Goal: Check status: Check status

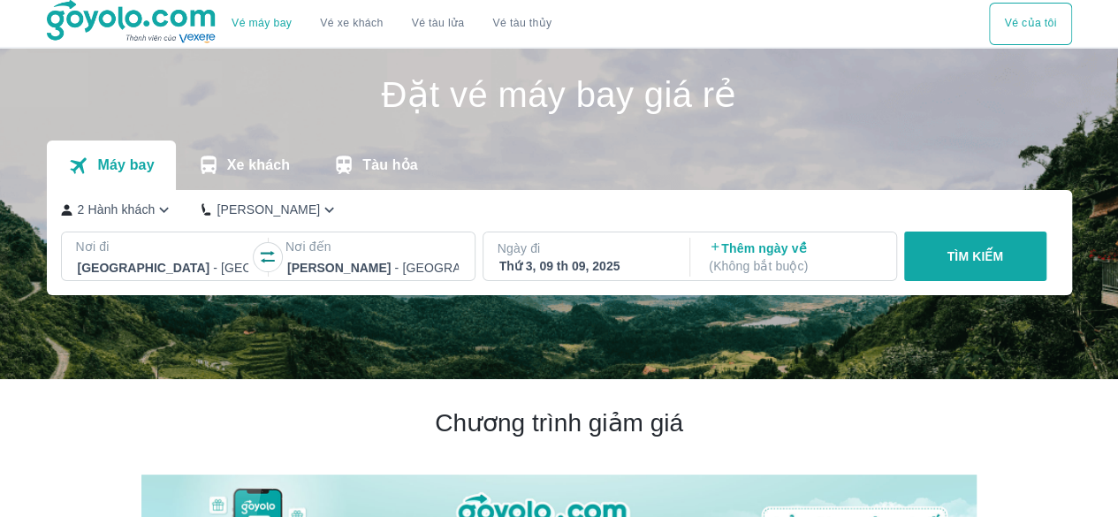
click at [1020, 35] on button "Vé của tôi" at bounding box center [1030, 24] width 82 height 42
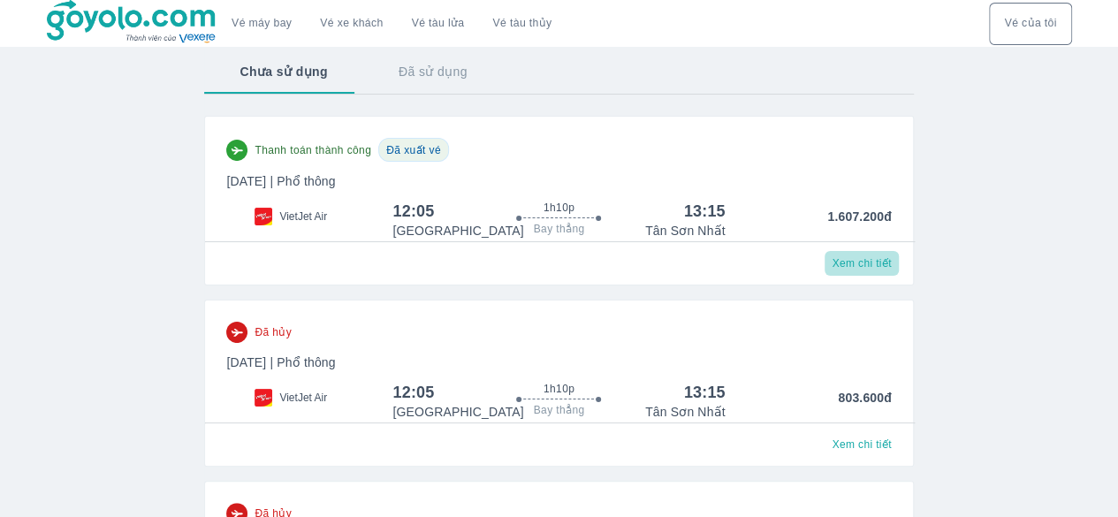
click at [856, 264] on span "Xem chi tiết" at bounding box center [860, 263] width 59 height 14
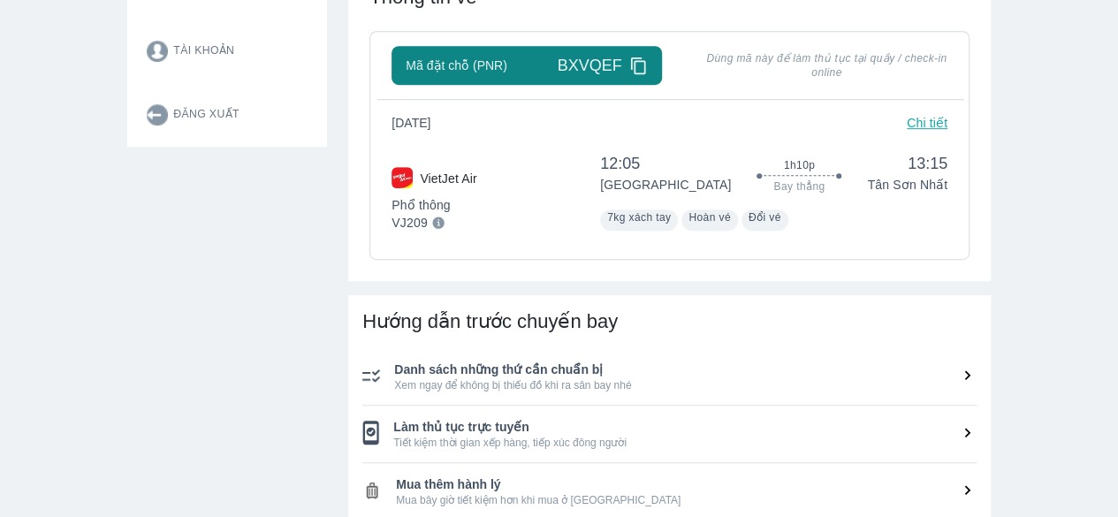
scroll to position [459, 0]
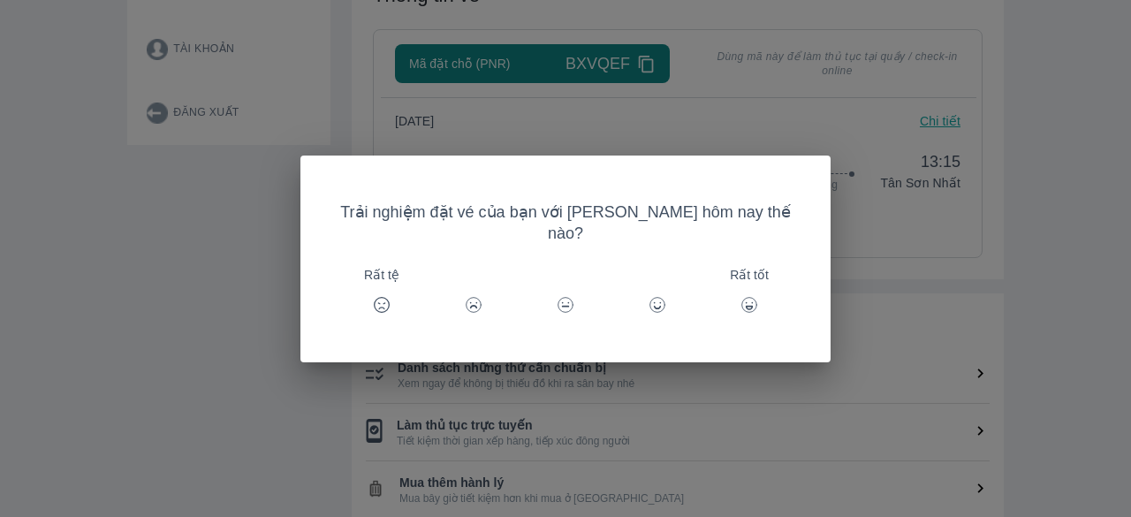
click at [755, 358] on div "Trải nghiệm đặt vé của bạn với Goyolo hôm nay thế nào? Rất tệ Rất tốt" at bounding box center [565, 258] width 1131 height 517
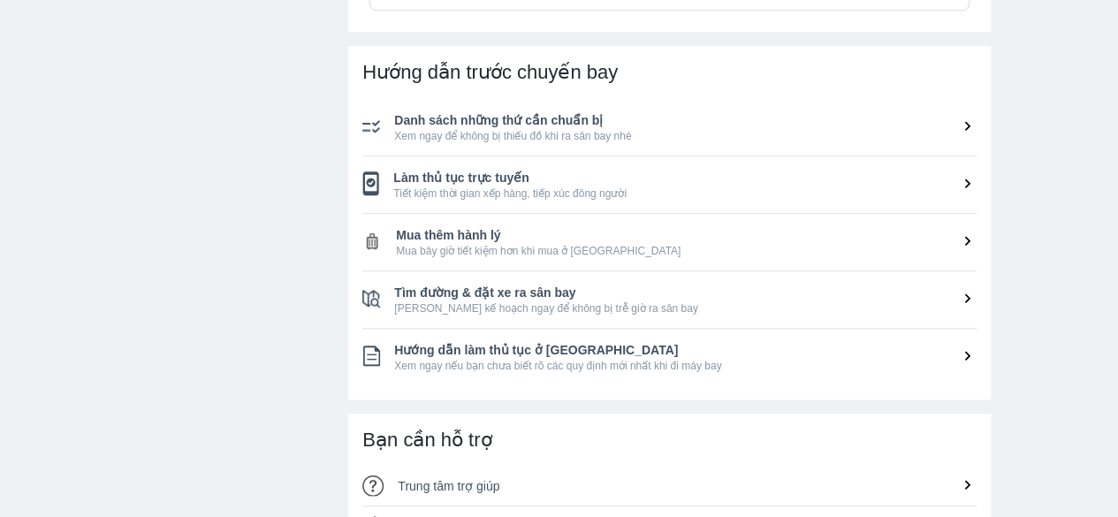
scroll to position [789, 0]
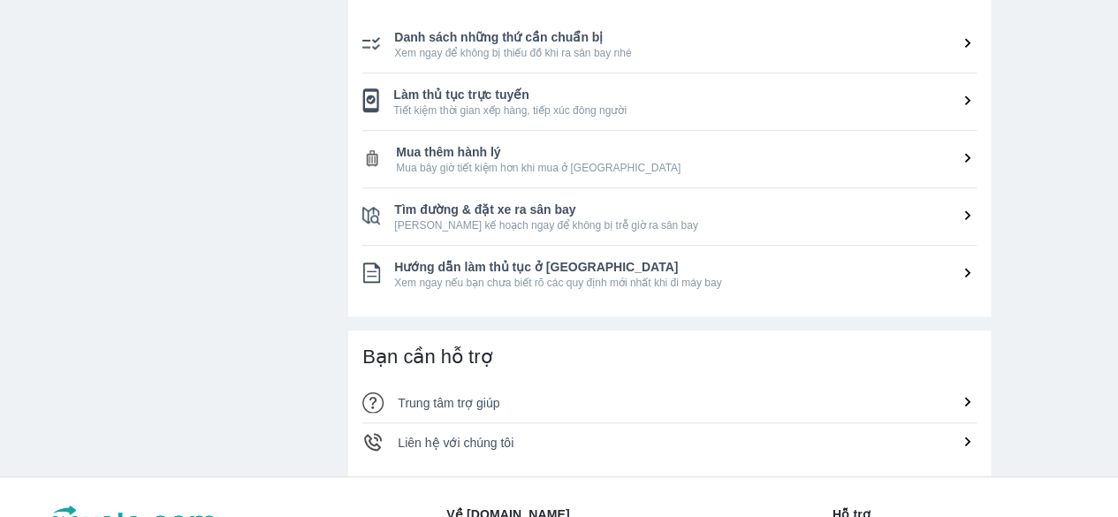
click at [647, 149] on span "Mua thêm hành lý" at bounding box center [686, 152] width 580 height 18
click at [956, 153] on span "Mua thêm hành lý" at bounding box center [686, 152] width 580 height 18
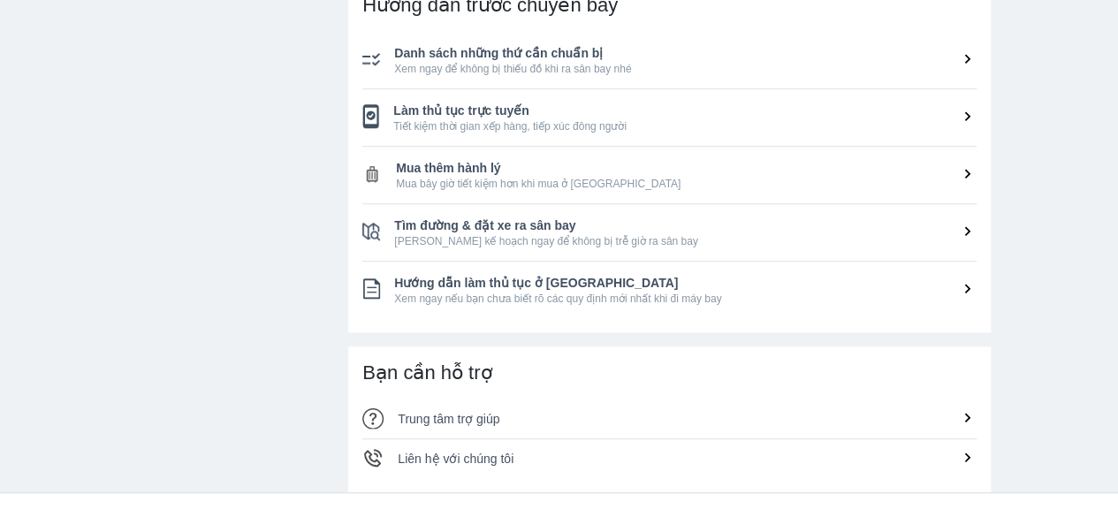
click at [961, 171] on icon at bounding box center [967, 173] width 19 height 19
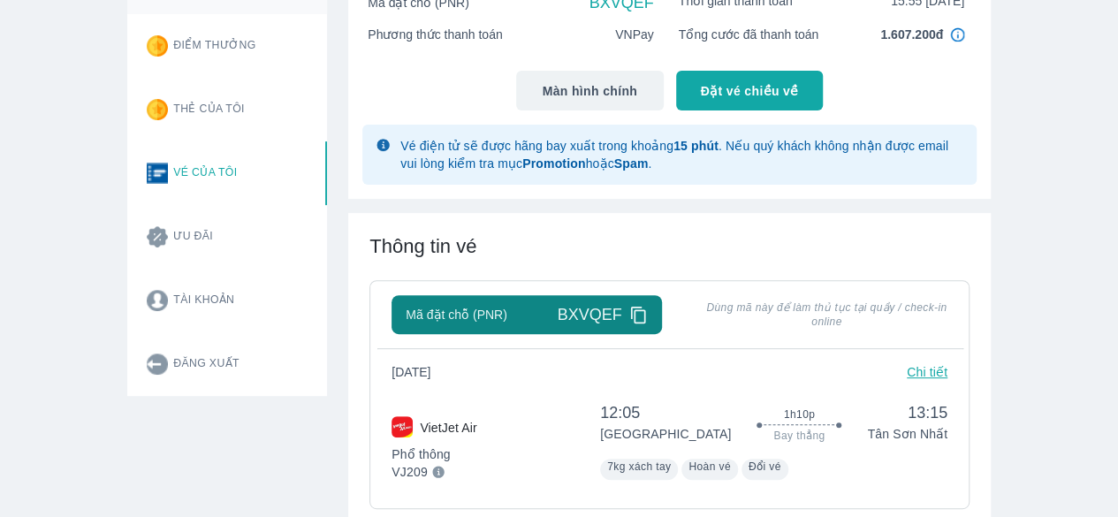
scroll to position [238, 0]
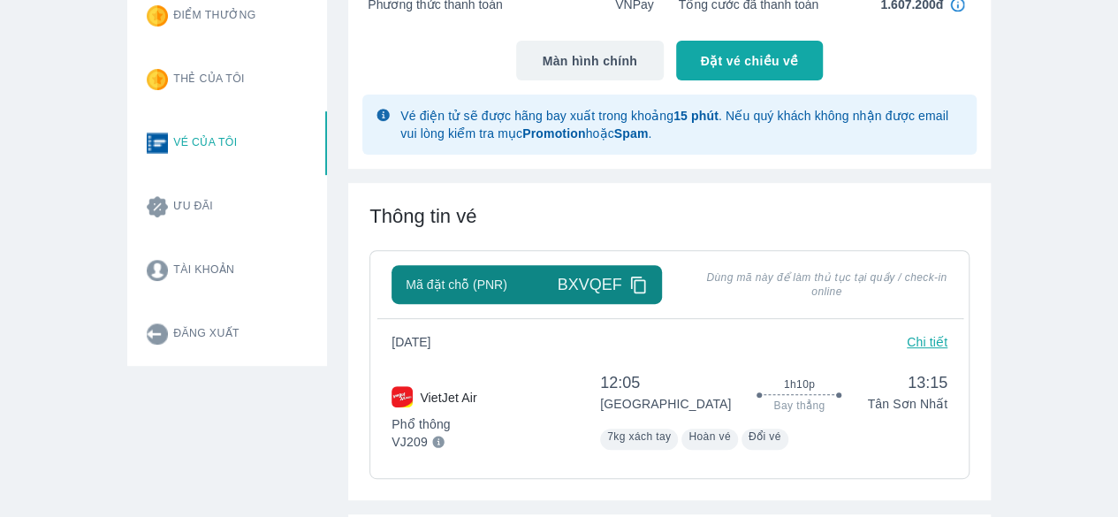
click at [913, 342] on p "Chi tiết" at bounding box center [926, 342] width 41 height 18
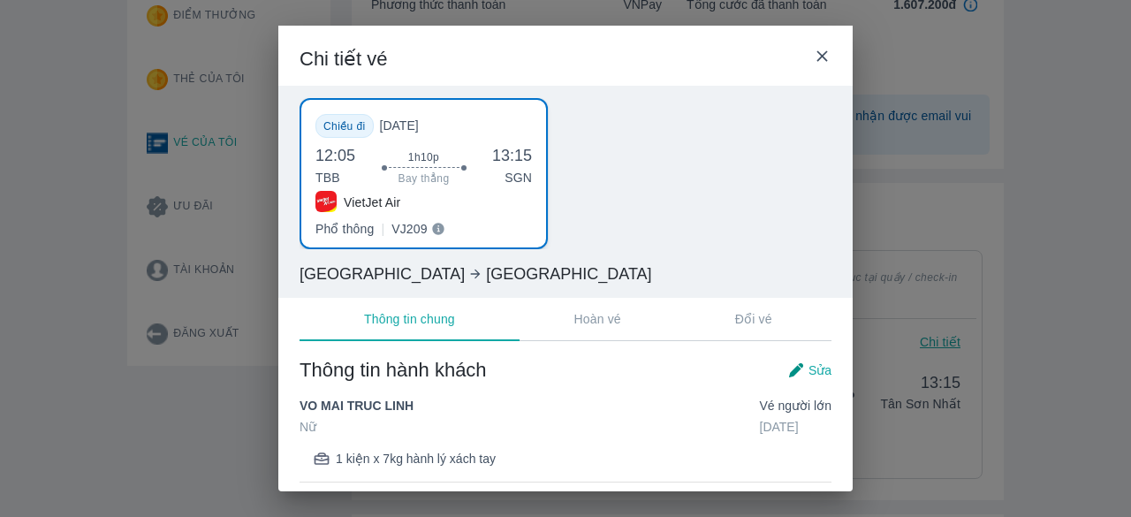
click at [808, 361] on span "Sửa" at bounding box center [819, 370] width 23 height 18
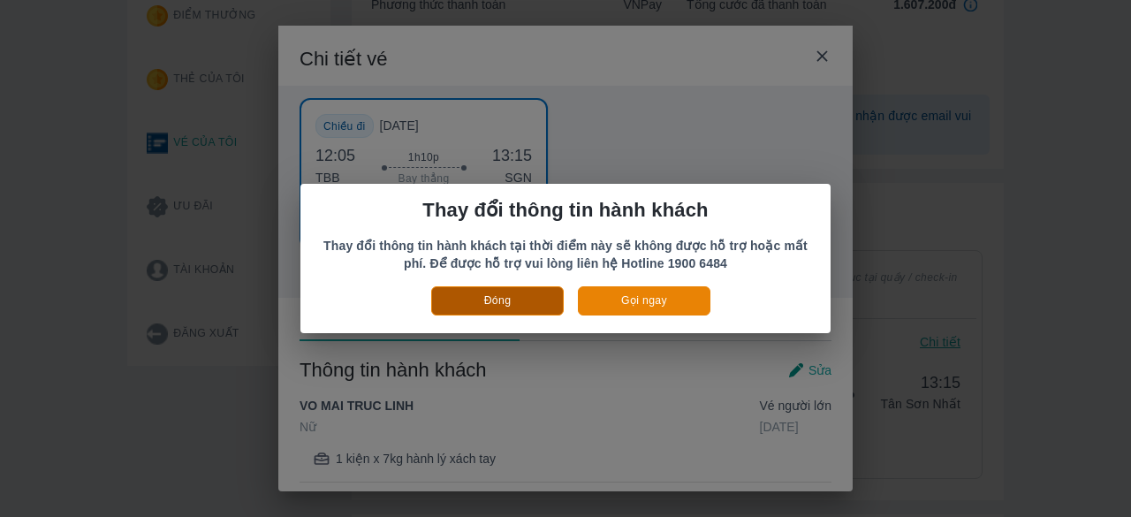
click at [481, 307] on button "Đóng" at bounding box center [497, 300] width 133 height 29
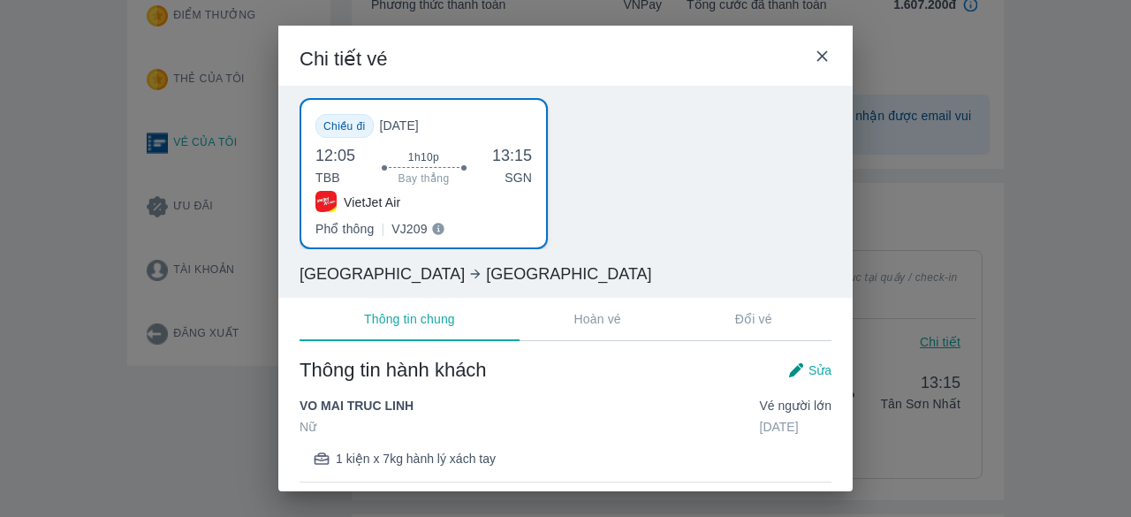
click at [952, 147] on div "Chi tiết vé Chiều đi Thứ 3, 09/09/2025 12:05 TBB 1h10p Bay thẳng 13:15 SGN Viet…" at bounding box center [565, 258] width 1131 height 517
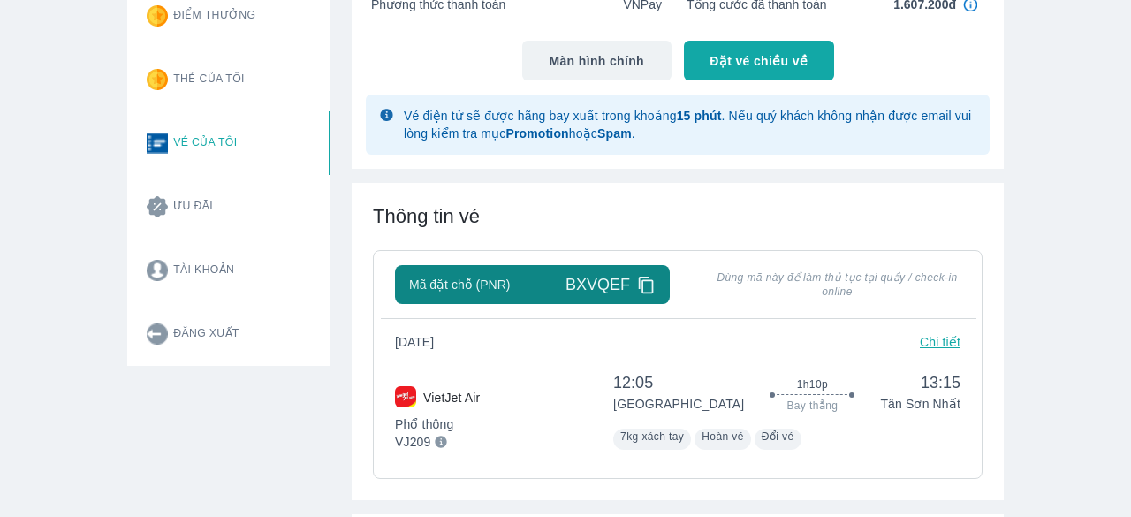
click at [952, 147] on div "Chi tiết vé Chiều đi Thứ 3, 09/09/2025 12:05 TBB 1h10p Bay thẳng 13:15 SGN Viet…" at bounding box center [565, 258] width 1131 height 517
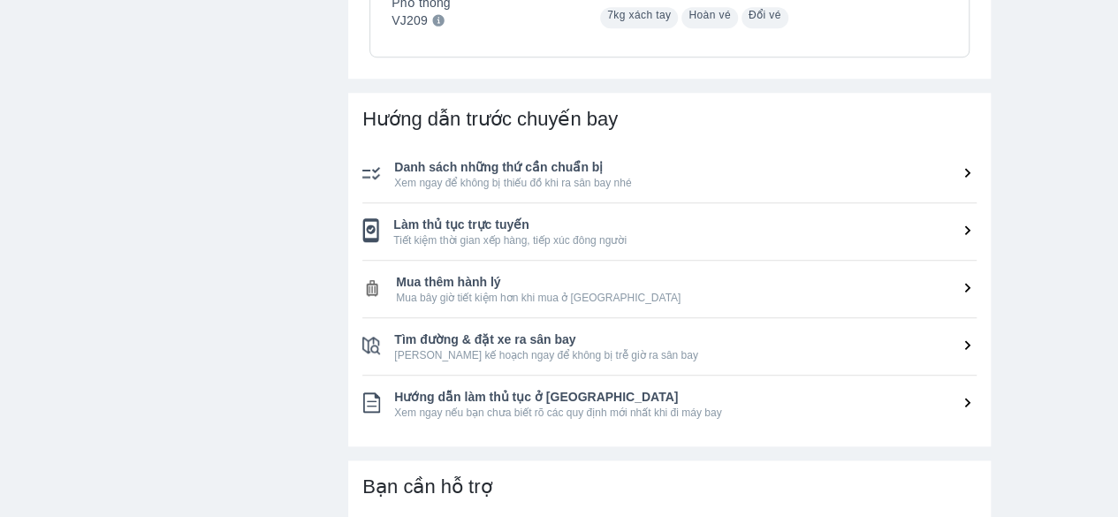
scroll to position [656, 0]
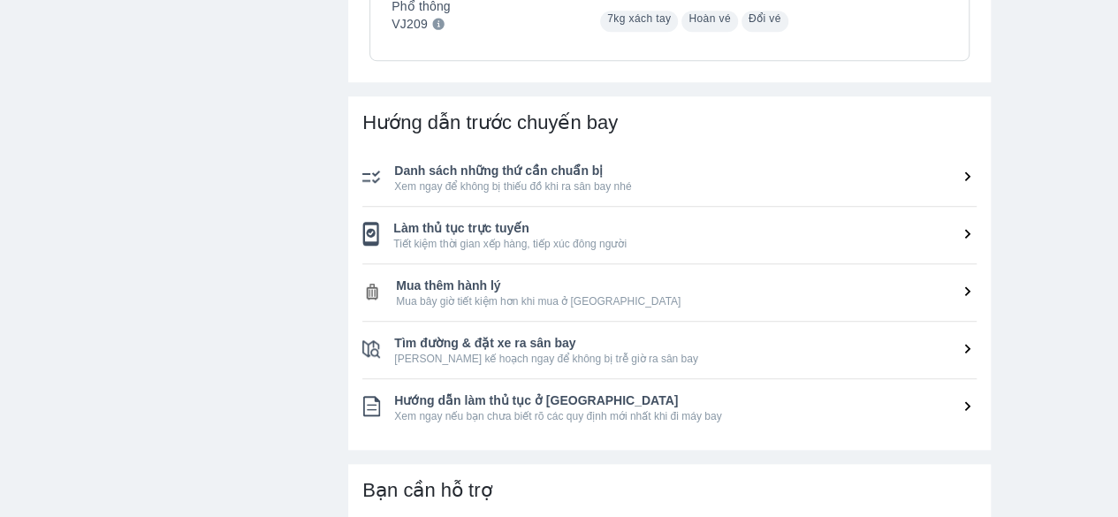
click at [961, 292] on icon at bounding box center [967, 291] width 19 height 19
click at [860, 295] on span "Mua bây giờ tiết kiệm hơn khi mua ở [GEOGRAPHIC_DATA]" at bounding box center [686, 301] width 580 height 14
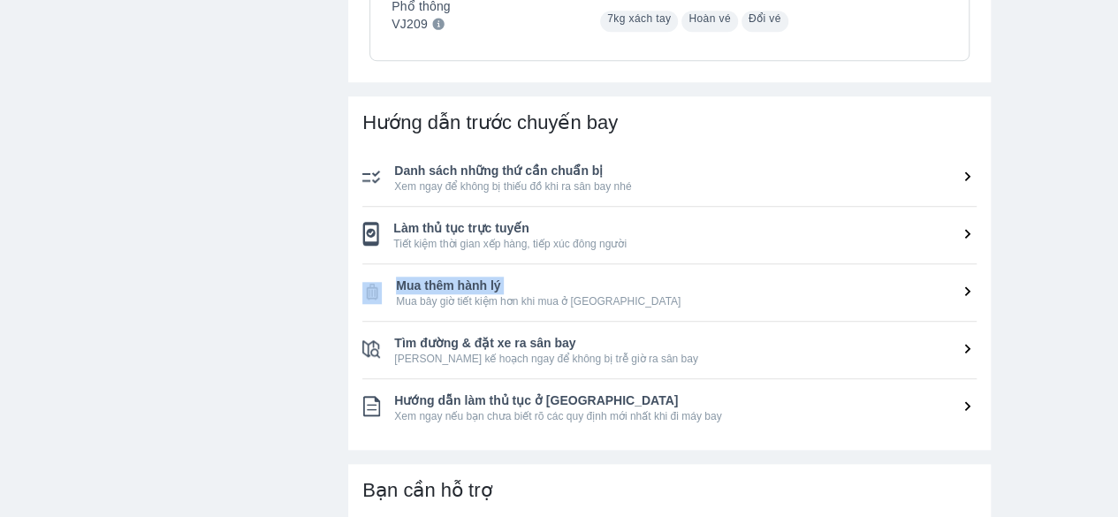
click at [860, 295] on span "Mua bây giờ tiết kiệm hơn khi mua ở [GEOGRAPHIC_DATA]" at bounding box center [686, 301] width 580 height 14
click at [535, 311] on li "Mua thêm hành lý Mua bây giờ tiết kiệm hơn khi mua ở [GEOGRAPHIC_DATA]" at bounding box center [669, 292] width 614 height 57
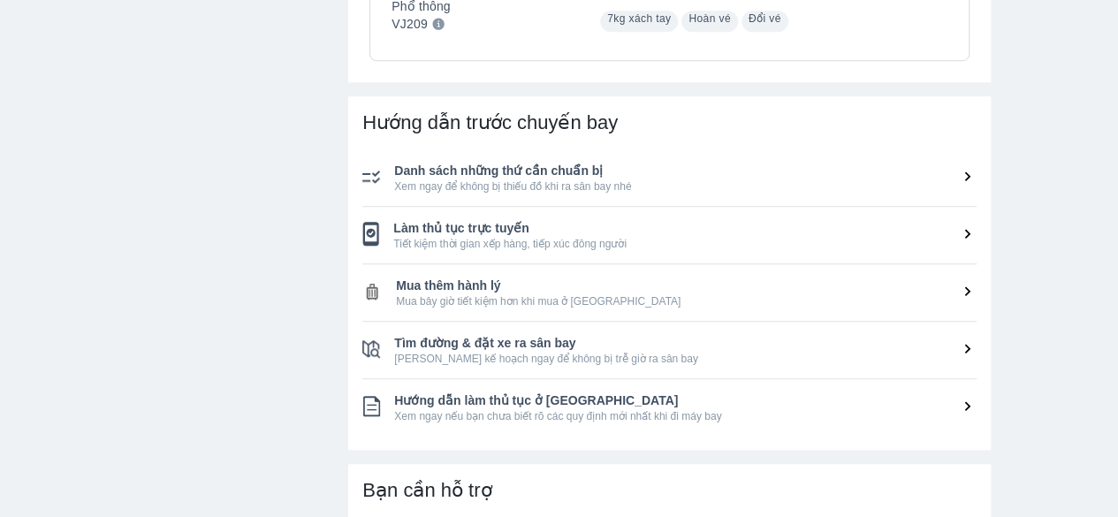
click at [478, 280] on span "Mua thêm hành lý" at bounding box center [686, 286] width 580 height 18
click at [484, 280] on span "Mua thêm hành lý" at bounding box center [686, 286] width 580 height 18
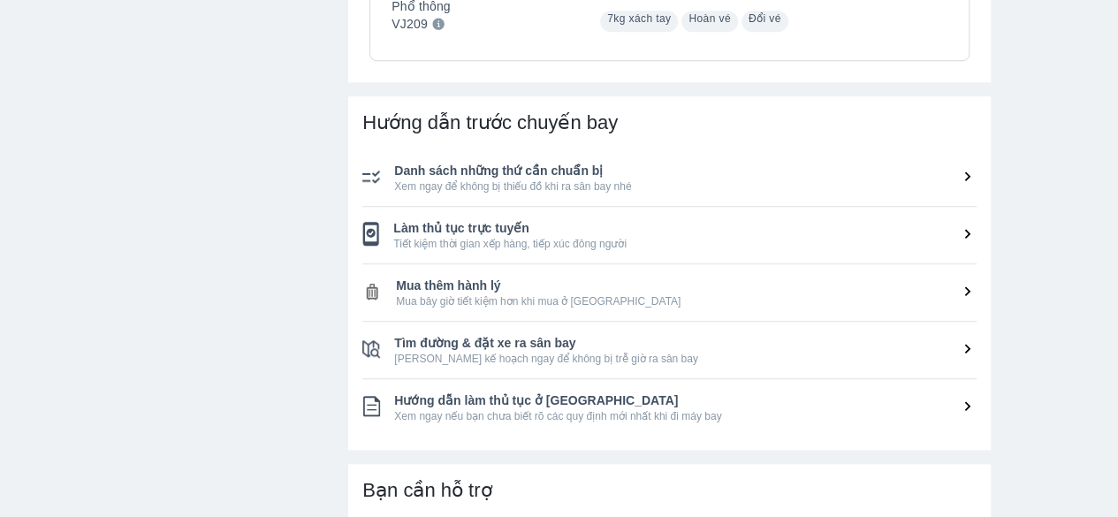
click at [564, 285] on span "Mua thêm hành lý" at bounding box center [686, 286] width 580 height 18
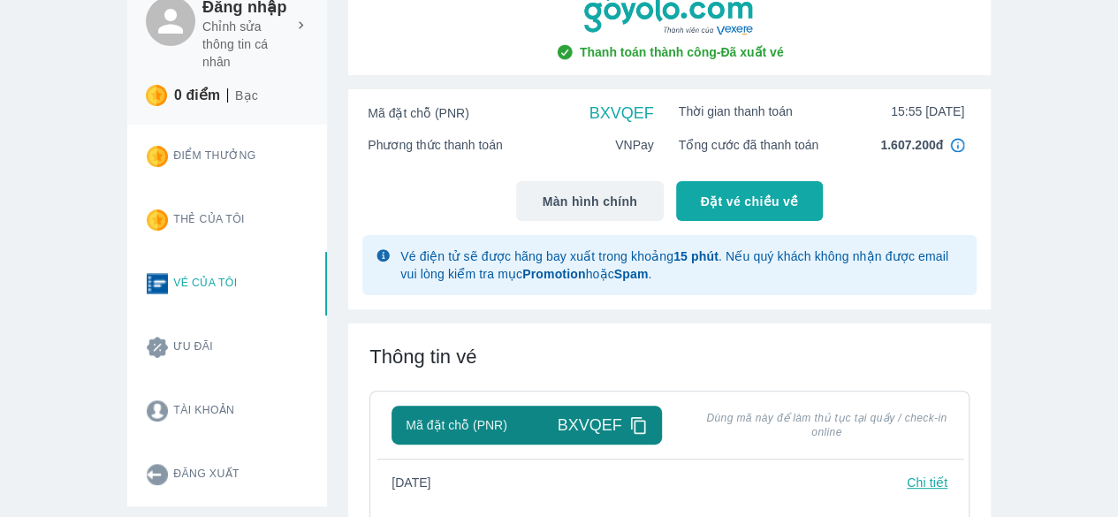
scroll to position [100, 0]
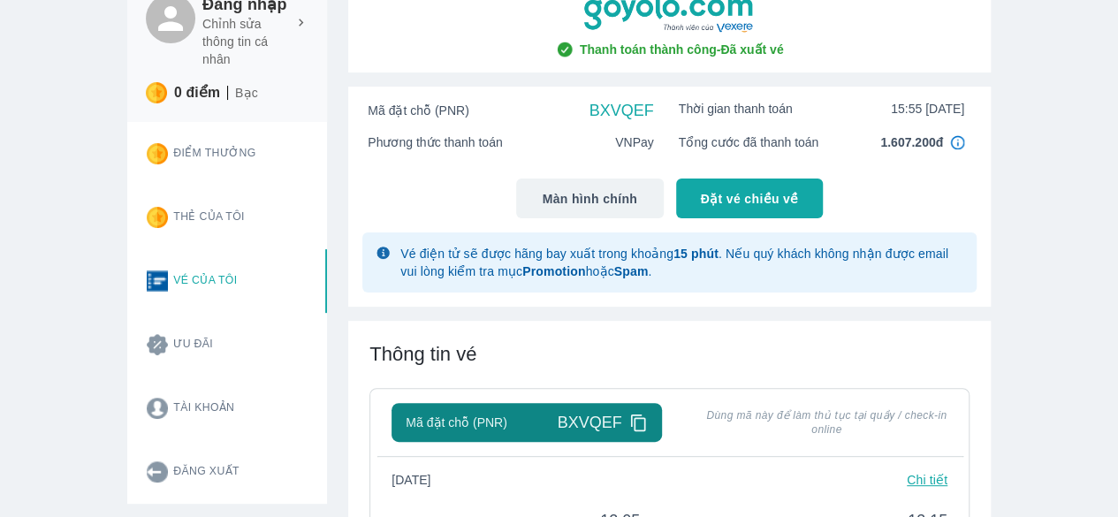
click at [955, 146] on img at bounding box center [957, 142] width 14 height 14
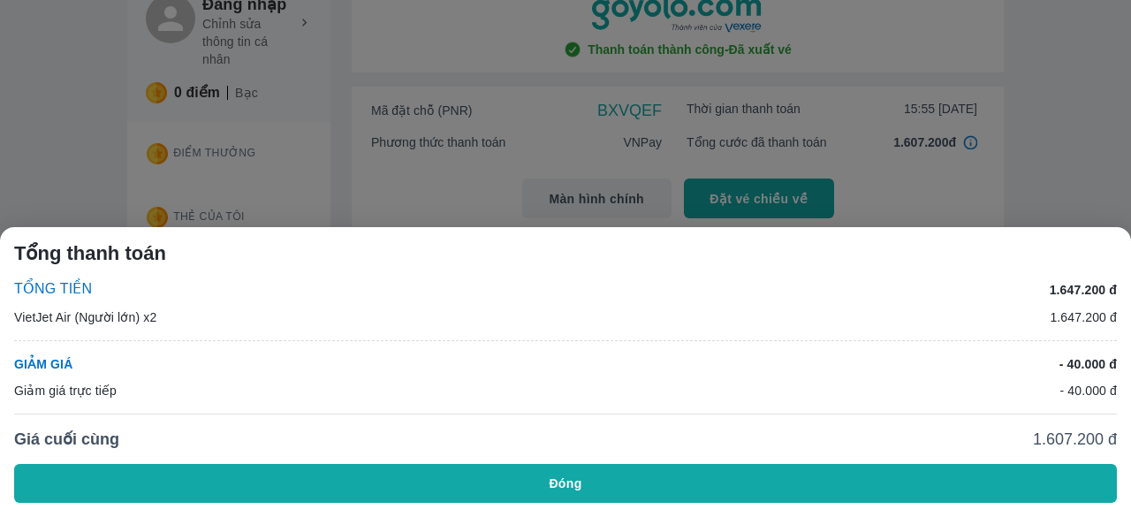
click at [676, 504] on div "Tổng thanh toán TỔNG TIỀN 1.647.200 đ VietJet Air (Người lớn) x2 1.647.200 đ GI…" at bounding box center [565, 372] width 1131 height 290
click at [607, 489] on button "Đóng" at bounding box center [565, 483] width 1103 height 39
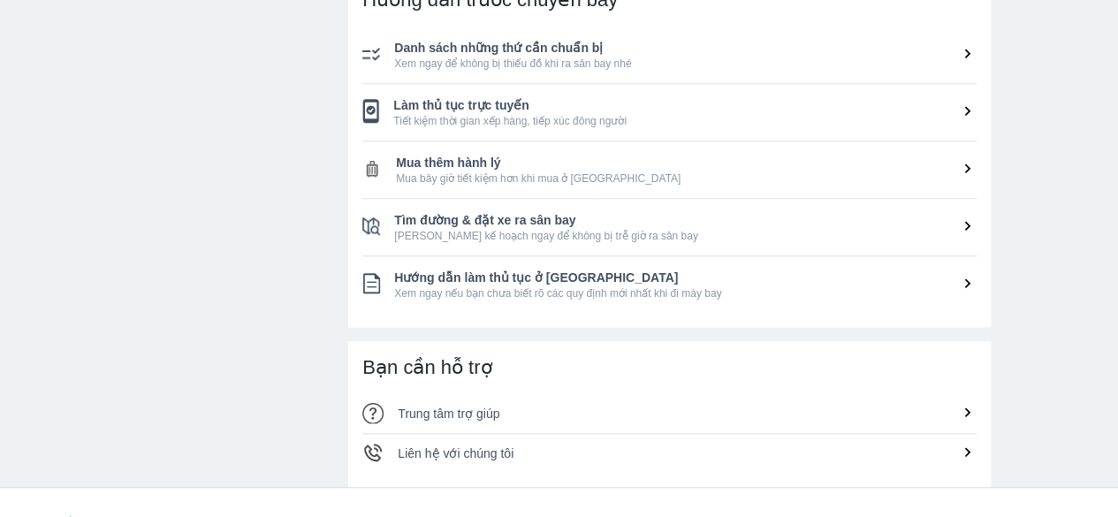
scroll to position [777, 0]
click at [583, 162] on span "Mua thêm hành lý" at bounding box center [686, 164] width 580 height 18
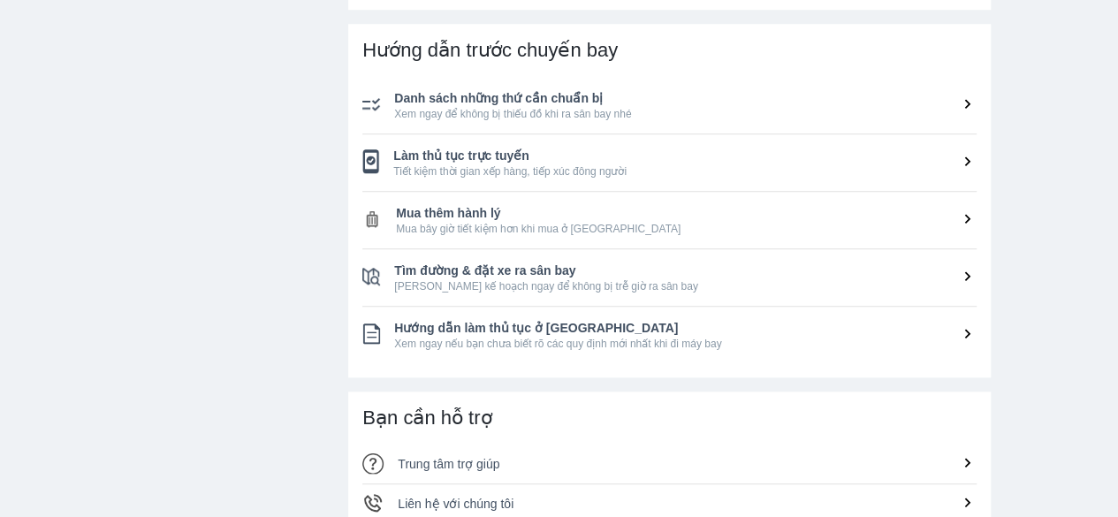
scroll to position [727, 0]
click at [530, 113] on span "Xem ngay để không bị thiếu đồ khi ra sân bay nhé" at bounding box center [685, 115] width 582 height 14
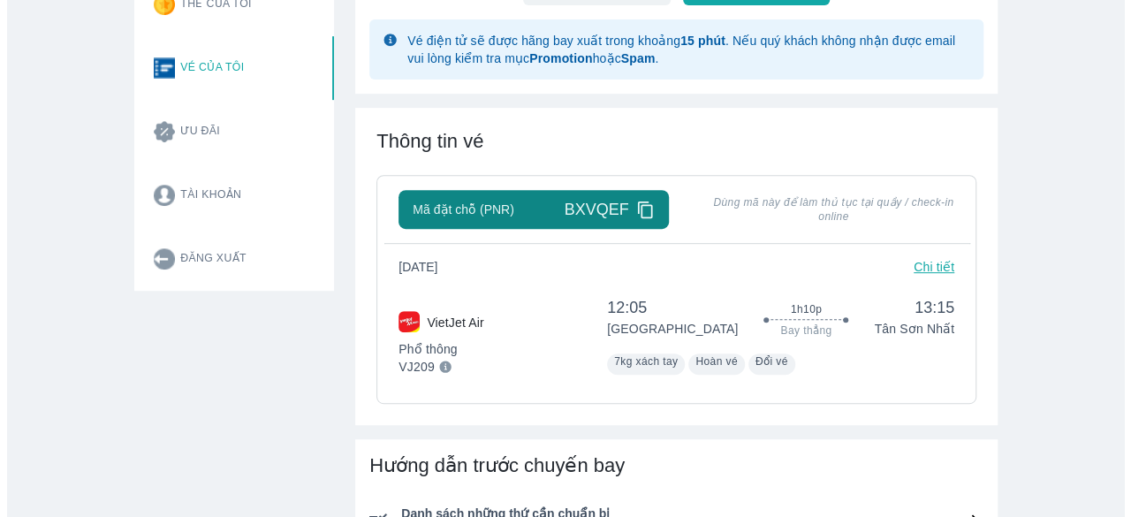
scroll to position [315, 0]
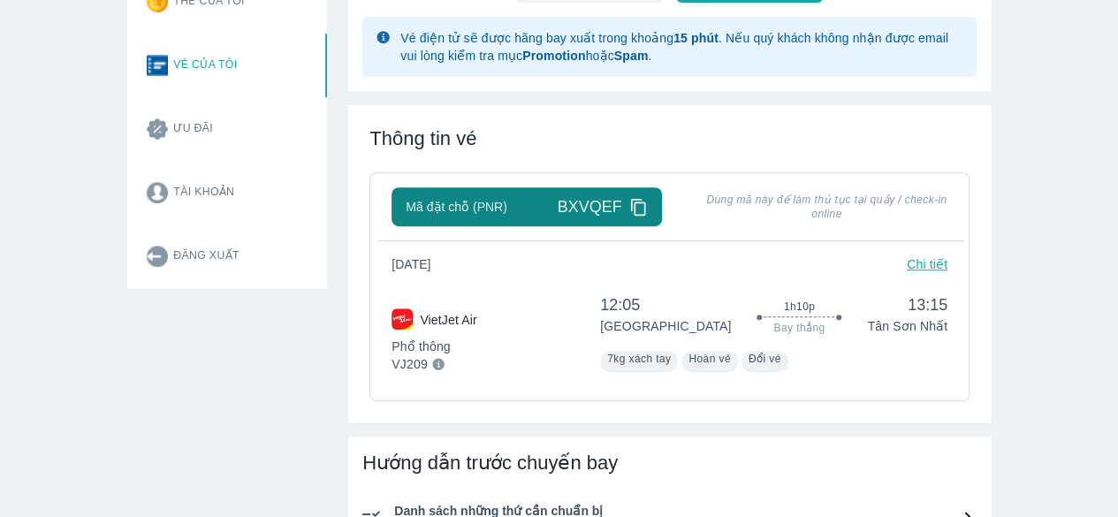
click at [918, 268] on p "Chi tiết" at bounding box center [926, 264] width 41 height 18
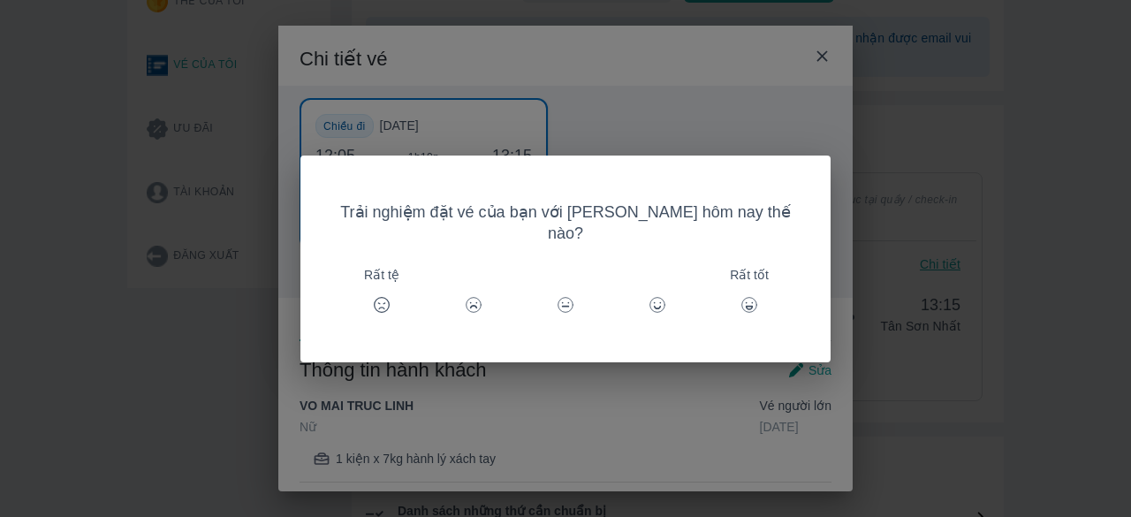
click at [736, 347] on div "Trải nghiệm đặt vé của bạn với Goyolo hôm nay thế nào? Rất tệ Rất tốt" at bounding box center [565, 258] width 530 height 207
click at [691, 401] on div "Trải nghiệm đặt vé của bạn với Goyolo hôm nay thế nào? Rất tệ Rất tốt" at bounding box center [565, 258] width 1131 height 517
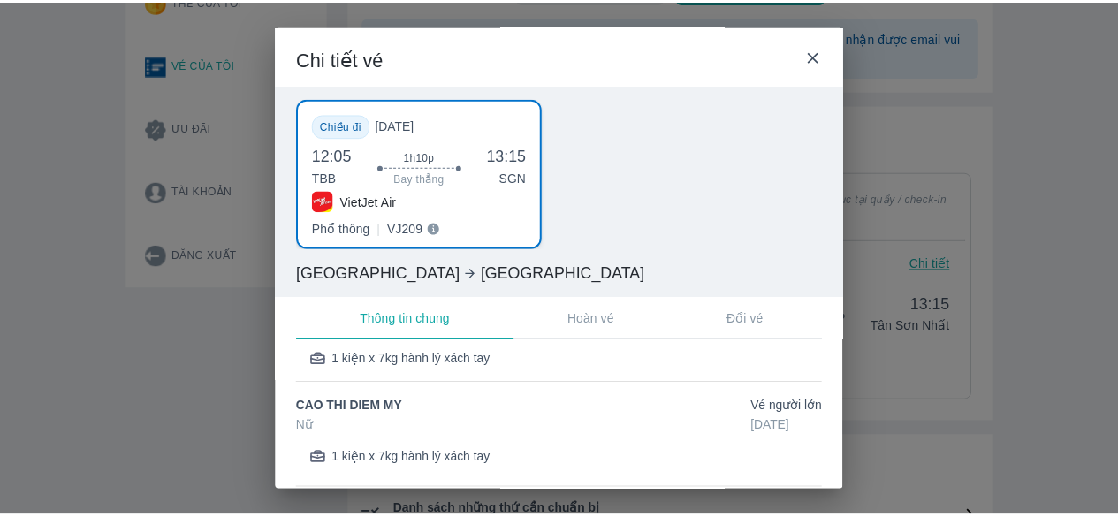
scroll to position [0, 0]
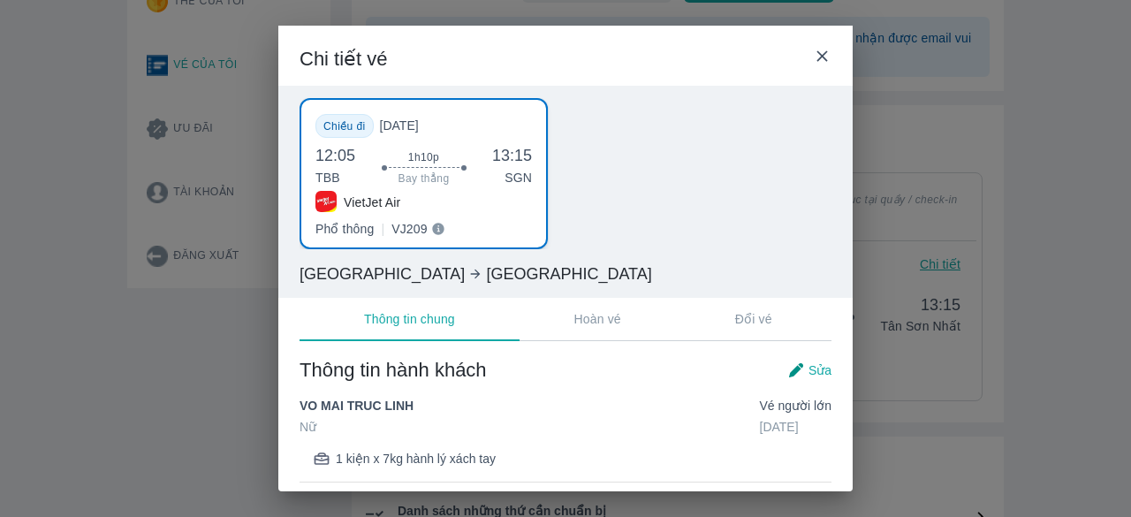
click at [822, 55] on icon at bounding box center [822, 56] width 19 height 19
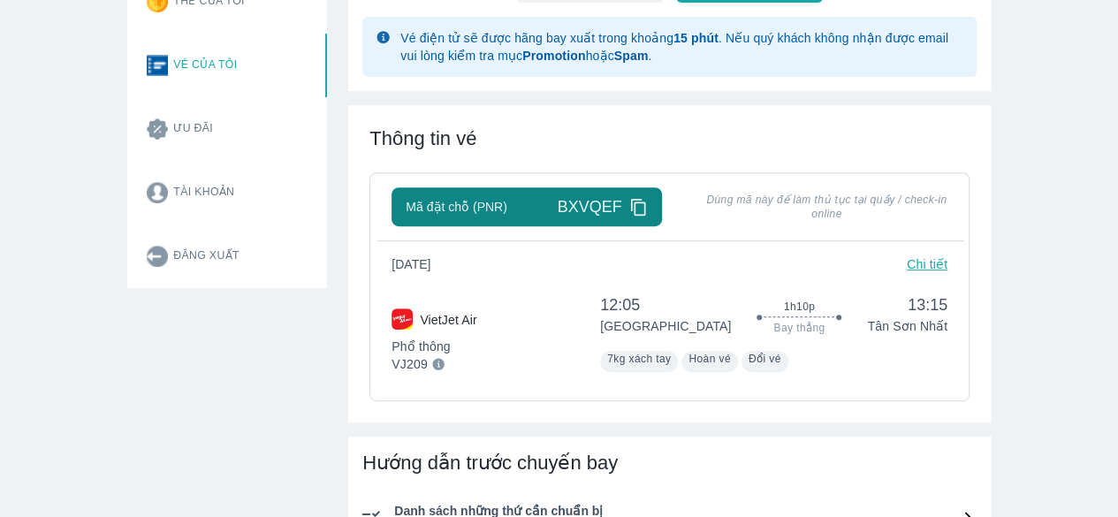
scroll to position [464, 0]
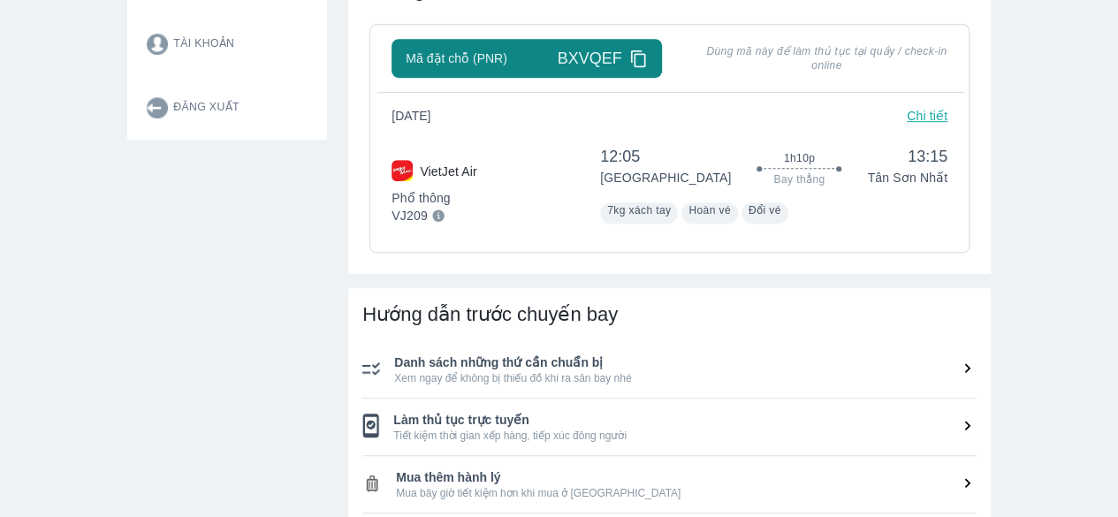
click at [550, 366] on span "Danh sách những thứ cần chuẩn bị" at bounding box center [685, 362] width 582 height 18
click at [968, 374] on icon at bounding box center [967, 368] width 19 height 19
click at [961, 433] on icon at bounding box center [967, 425] width 19 height 19
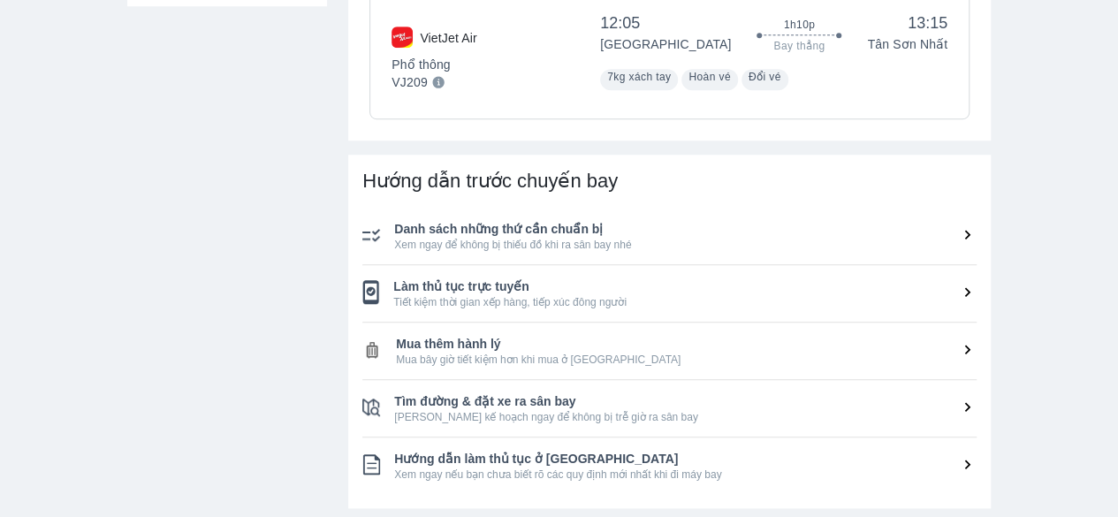
click at [733, 372] on li "Mua thêm hành lý Mua bây giờ tiết kiệm hơn khi mua ở [GEOGRAPHIC_DATA]" at bounding box center [669, 350] width 614 height 57
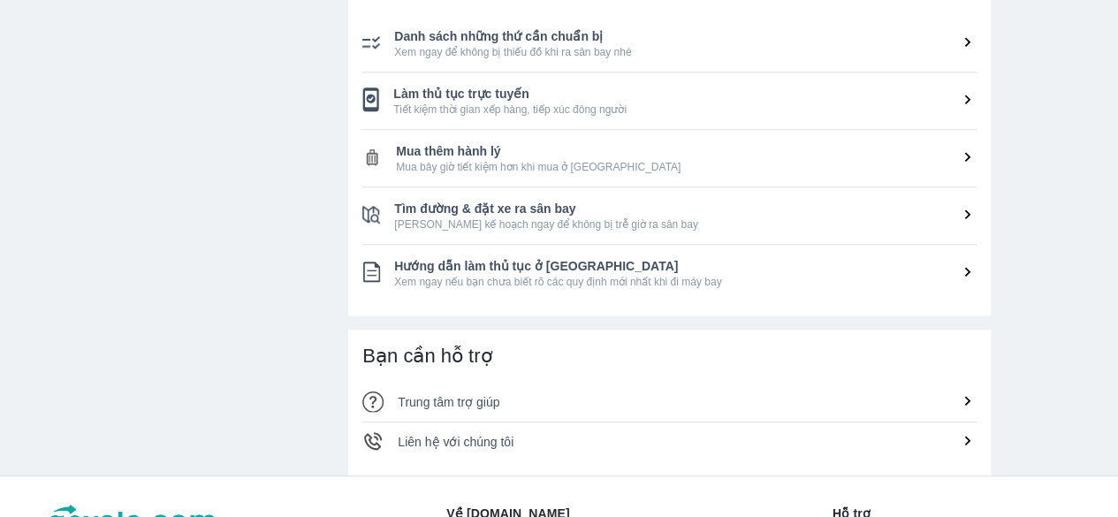
scroll to position [845, 0]
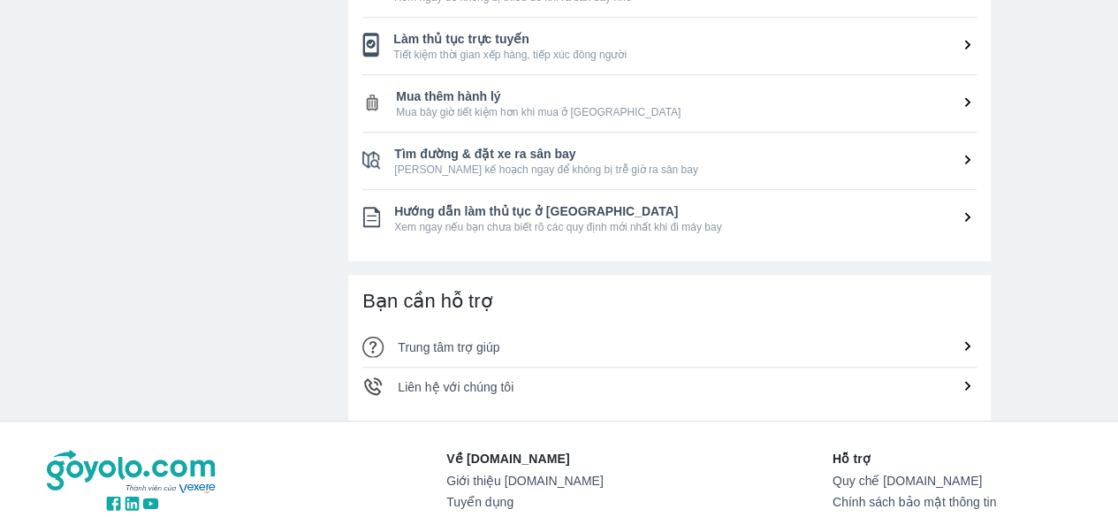
click at [499, 390] on span "Liên hệ với chúng tôi" at bounding box center [456, 387] width 116 height 14
click at [514, 381] on div "Liên hệ với chúng tôi" at bounding box center [687, 387] width 579 height 18
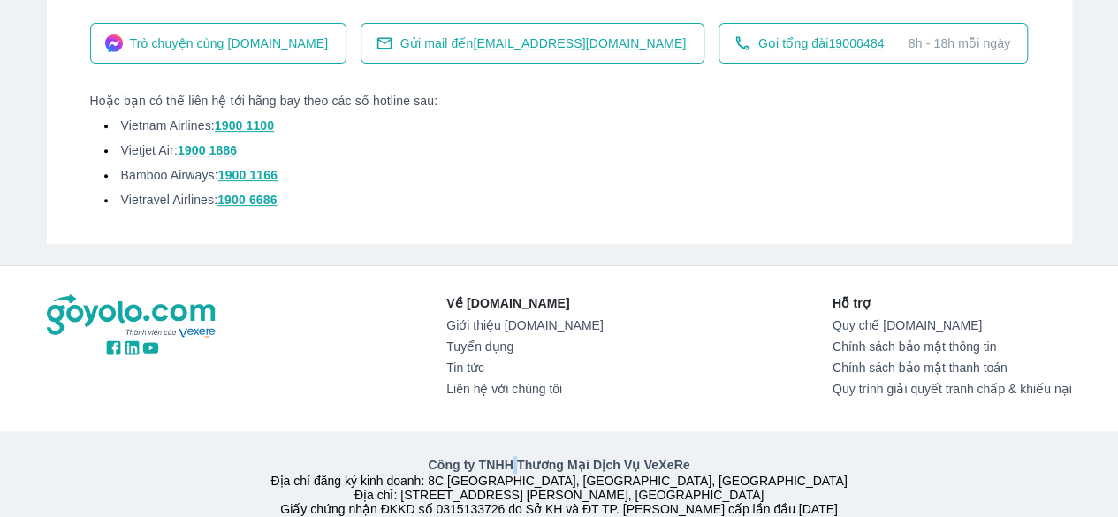
click at [514, 381] on div "Về Goyolo.com Giới thiệu Goyolo.com Tuyển dụng Tin tức Liên hệ với chúng tôi Hỗ…" at bounding box center [559, 417] width 1118 height 303
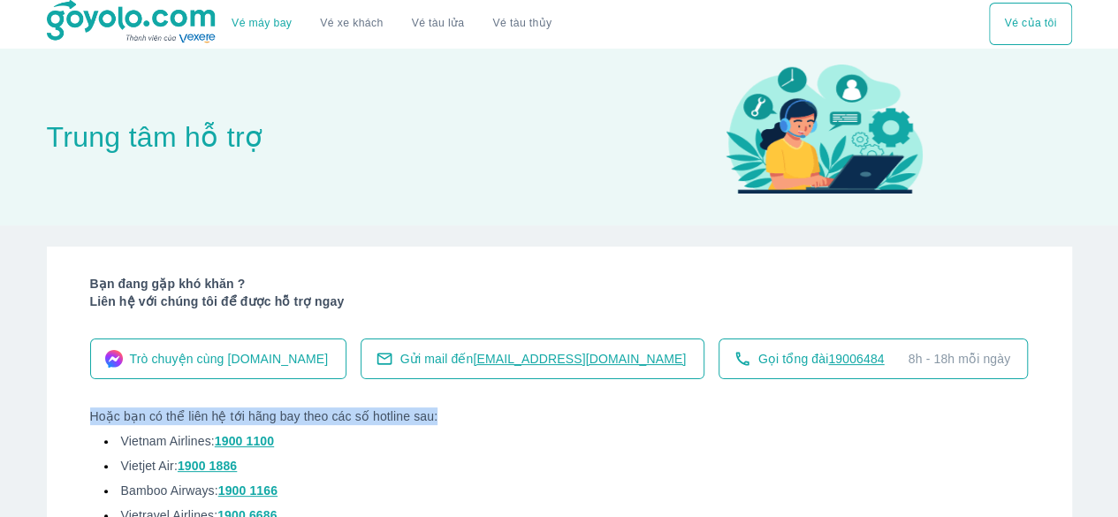
click at [514, 381] on div "Bạn đang gặp khó khăn ? Liên hệ với chúng tôi để được hỗ trợ ngay Trò chuyện cù…" at bounding box center [559, 402] width 1025 height 313
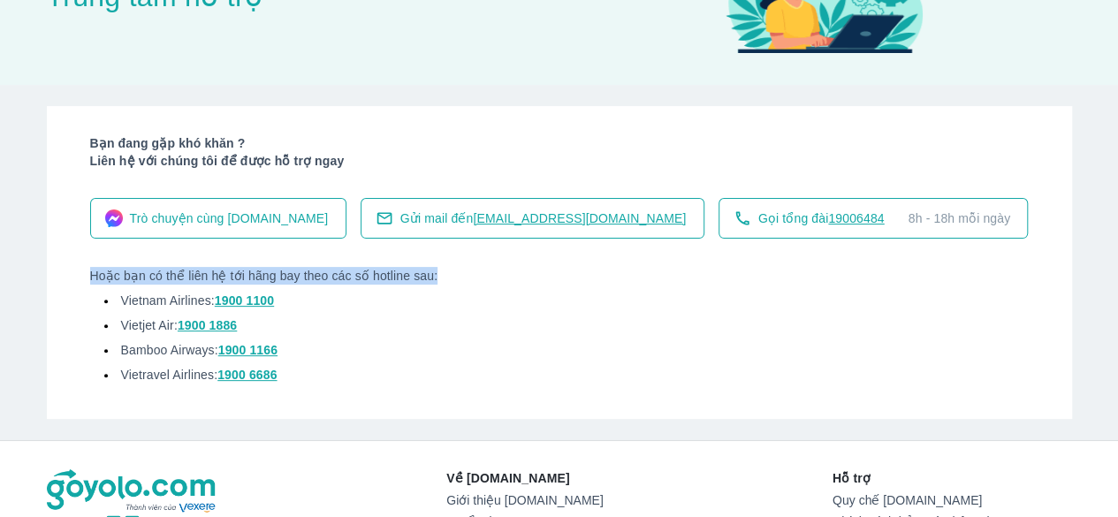
scroll to position [141, 0]
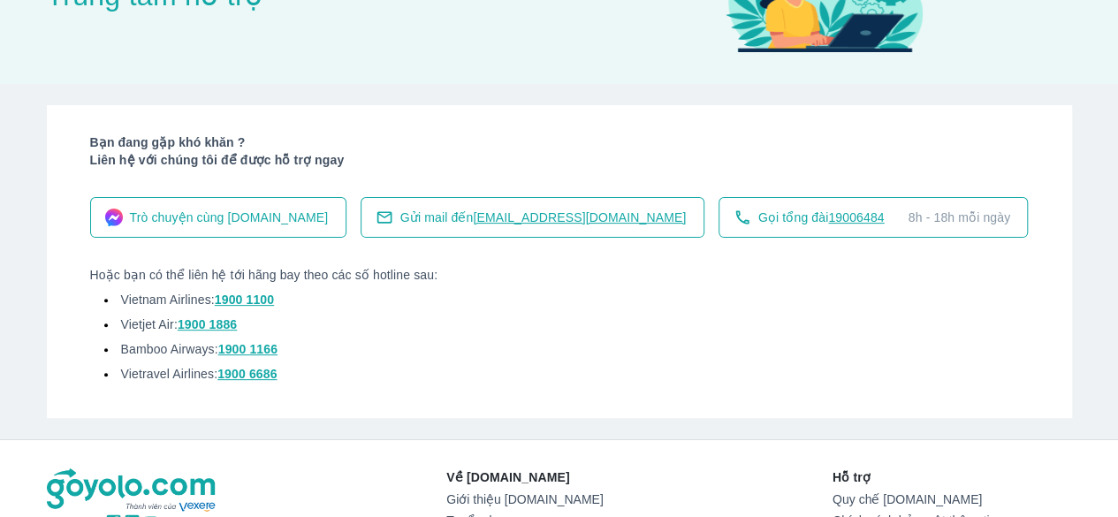
click at [514, 381] on li "Vietravel Airlines: 1900 6686" at bounding box center [559, 377] width 938 height 25
click at [245, 211] on span "Trò chuyện cùng [DOMAIN_NAME]" at bounding box center [229, 218] width 199 height 18
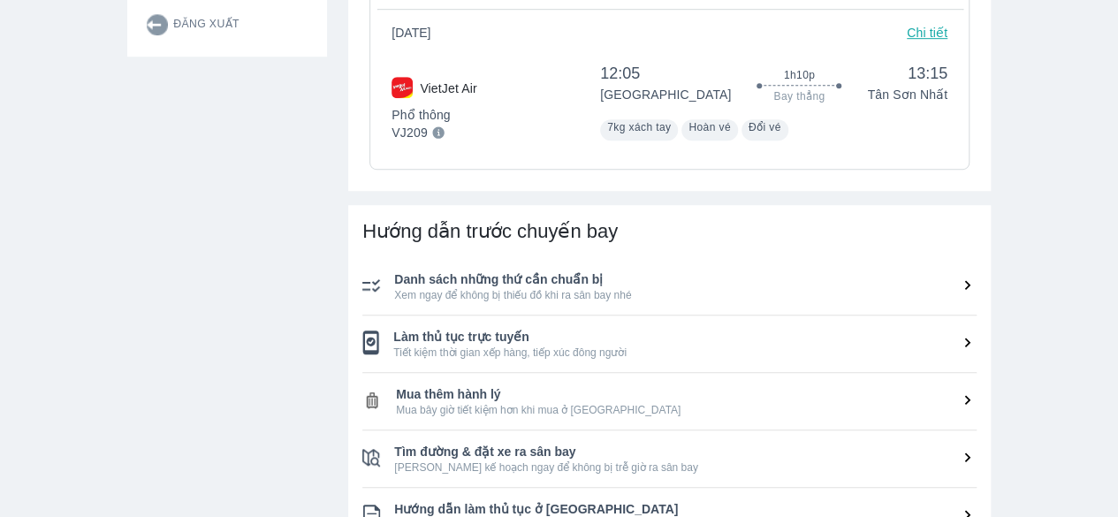
scroll to position [549, 0]
click at [746, 393] on span "Mua thêm hành lý" at bounding box center [686, 392] width 580 height 18
click at [883, 398] on span "Mua thêm hành lý" at bounding box center [686, 392] width 580 height 18
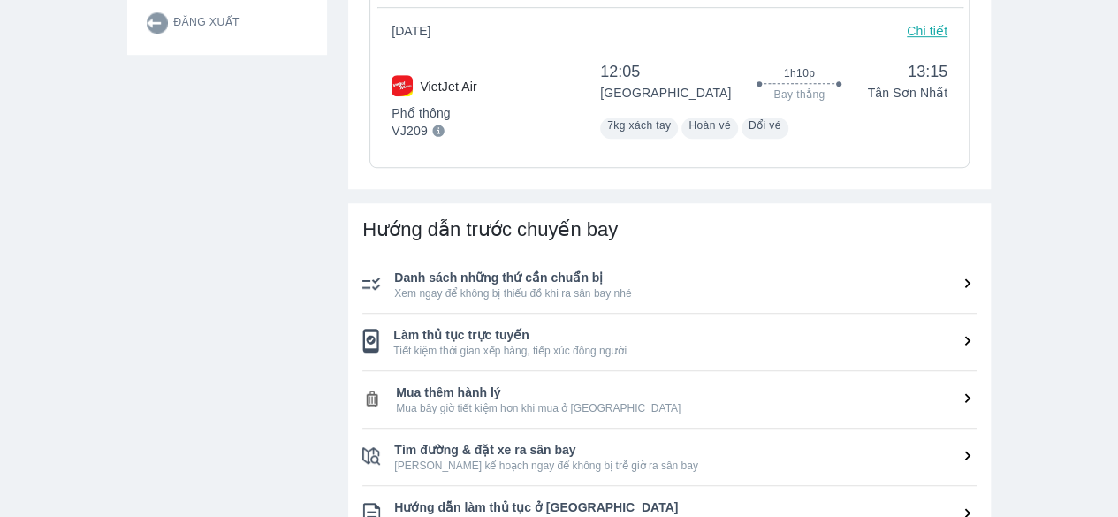
drag, startPoint x: 883, startPoint y: 398, endPoint x: 443, endPoint y: 396, distance: 440.9
click at [443, 396] on span "Mua thêm hành lý" at bounding box center [686, 392] width 580 height 18
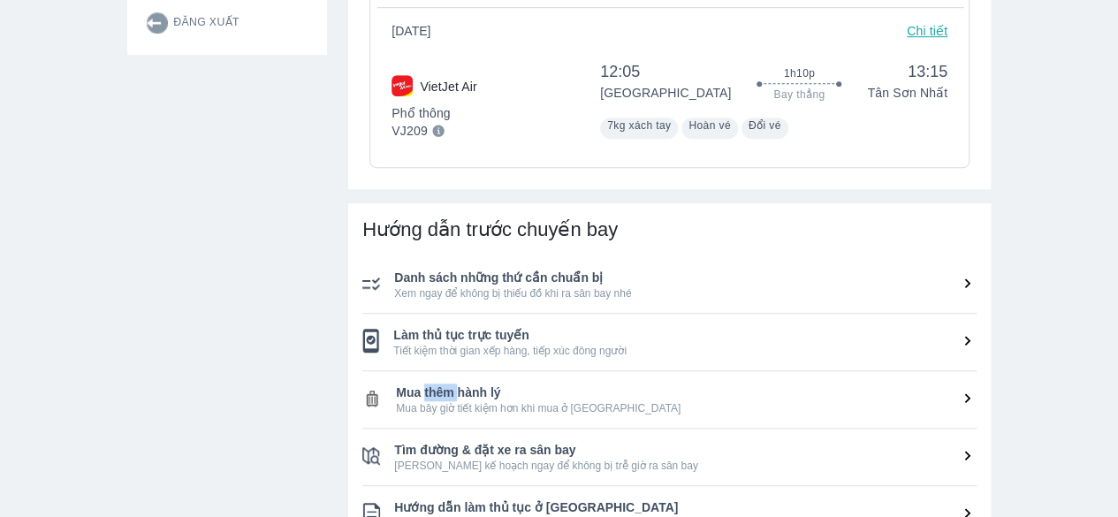
drag, startPoint x: 443, startPoint y: 396, endPoint x: 374, endPoint y: 396, distance: 68.9
click at [374, 396] on img at bounding box center [371, 398] width 19 height 19
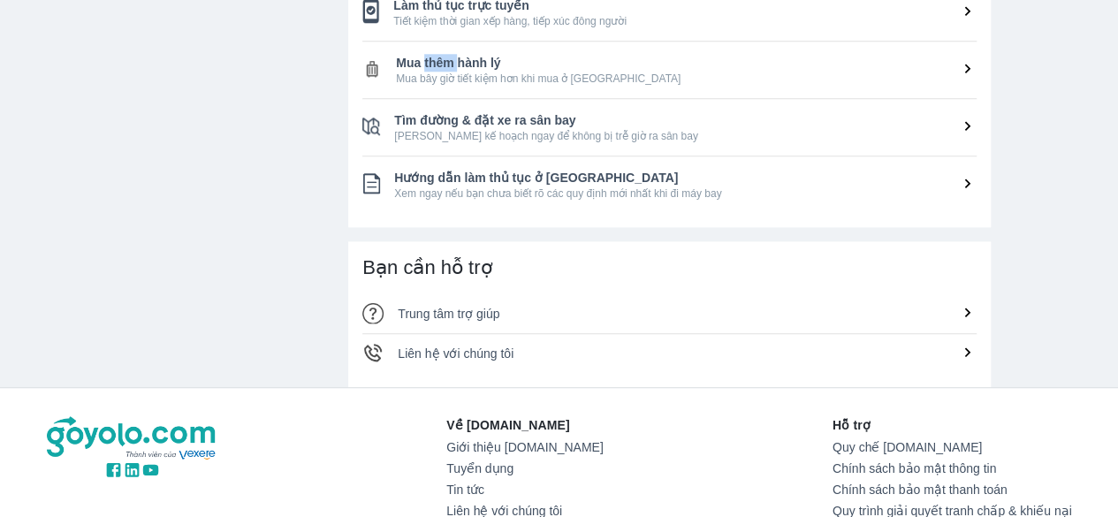
scroll to position [886, 0]
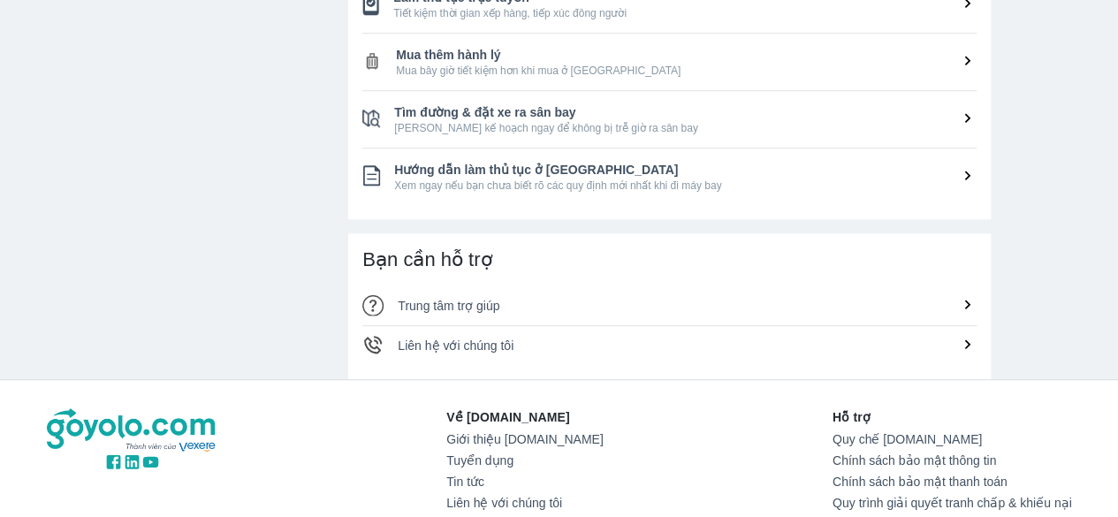
click at [945, 341] on div "Liên hệ với chúng tôi" at bounding box center [687, 346] width 579 height 18
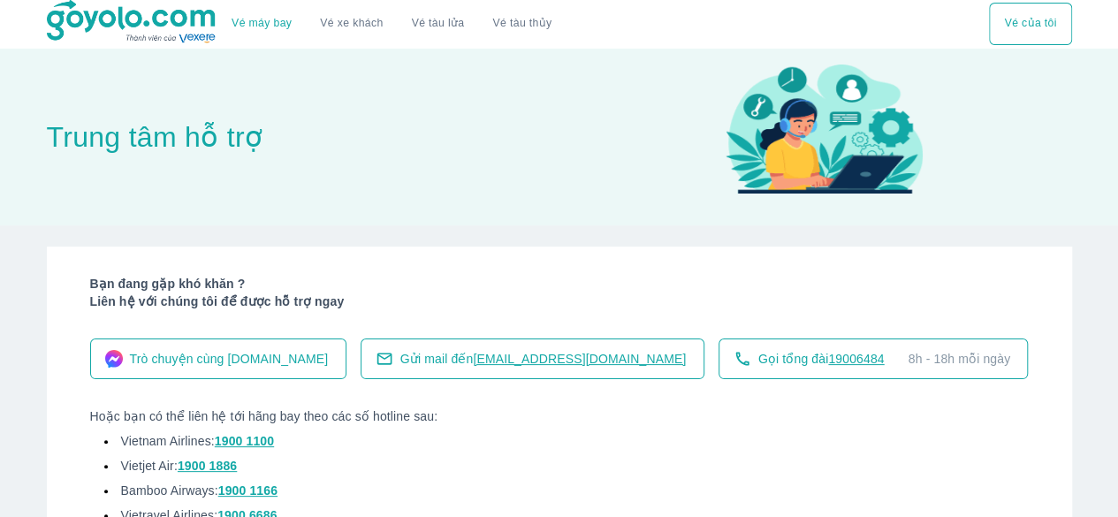
click at [317, 367] on div "Trò chuyện cùng [DOMAIN_NAME]" at bounding box center [218, 358] width 256 height 41
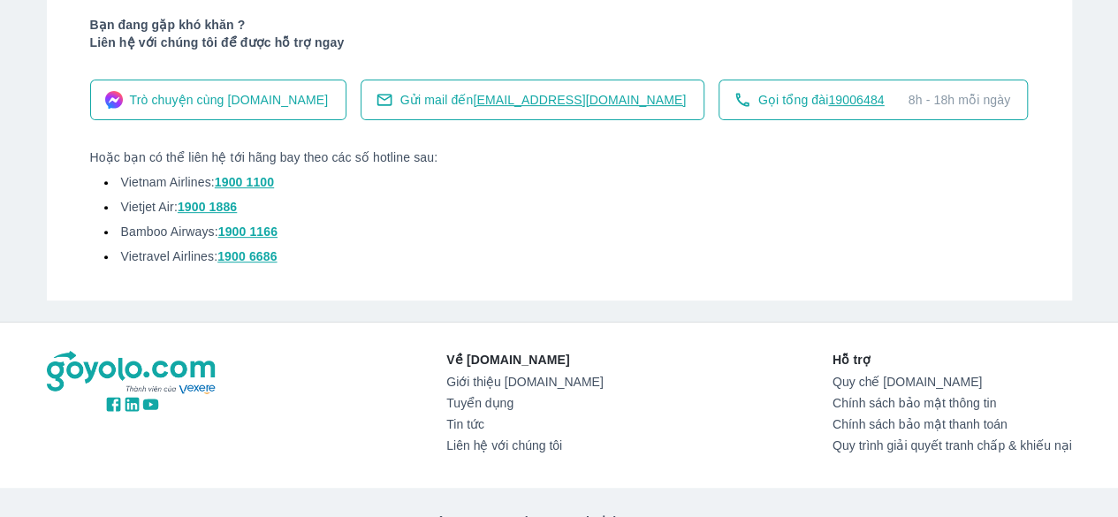
scroll to position [337, 0]
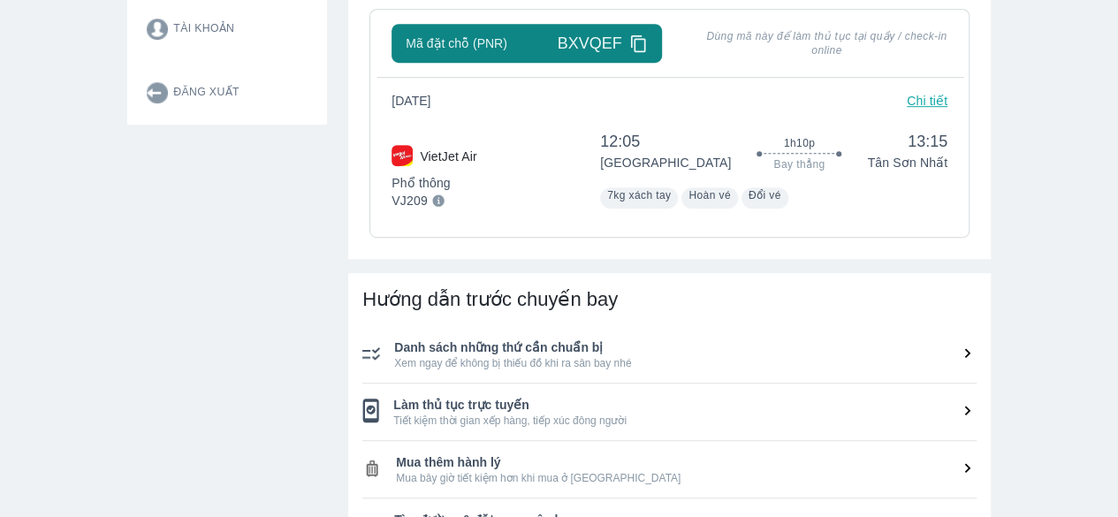
scroll to position [485, 0]
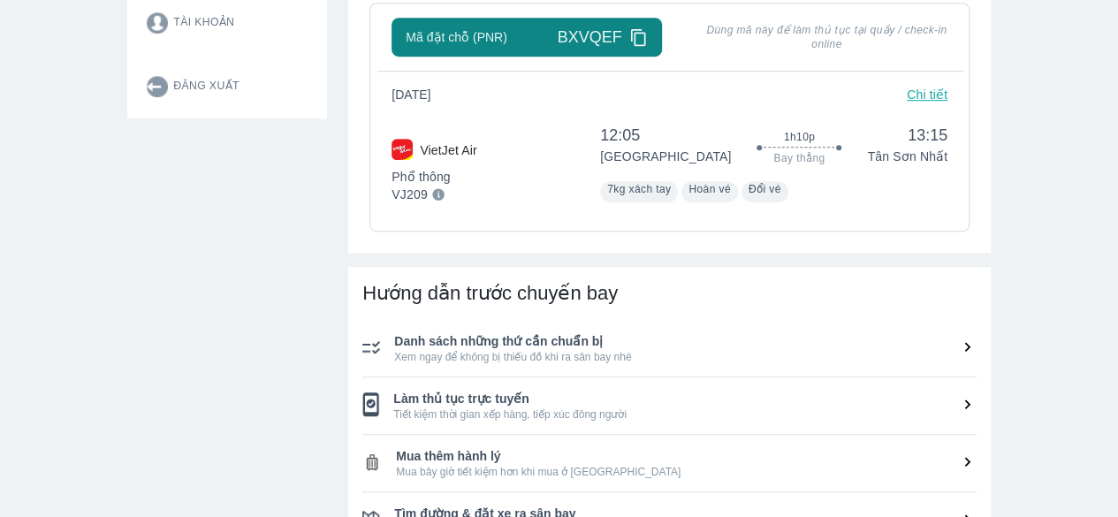
click at [484, 402] on span "Làm thủ tục trực tuyến" at bounding box center [684, 399] width 583 height 18
click at [489, 466] on span "Mua bây giờ tiết kiệm hơn khi mua ở [GEOGRAPHIC_DATA]" at bounding box center [686, 472] width 580 height 14
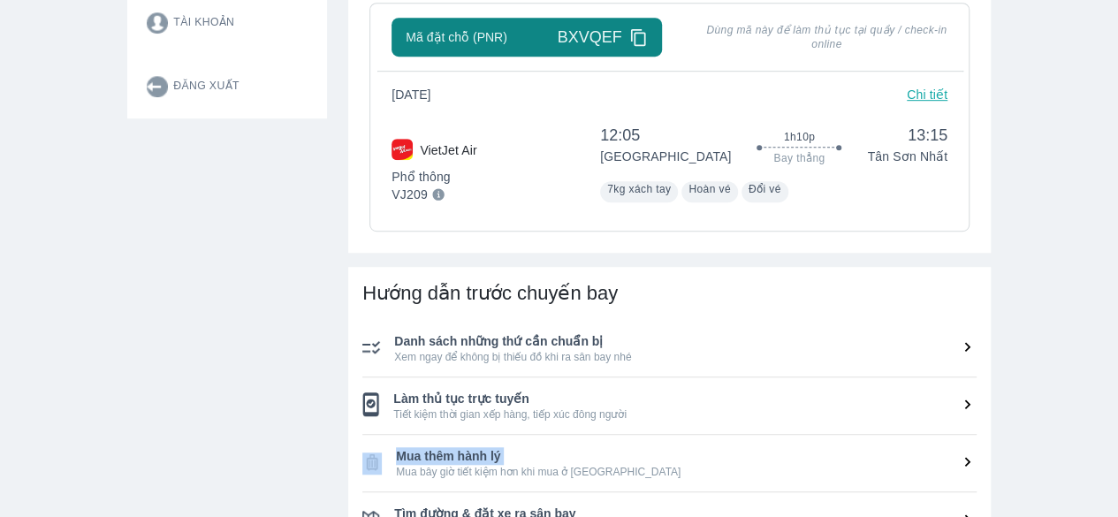
click at [616, 466] on span "Mua bây giờ tiết kiệm hơn khi mua ở [GEOGRAPHIC_DATA]" at bounding box center [686, 472] width 580 height 14
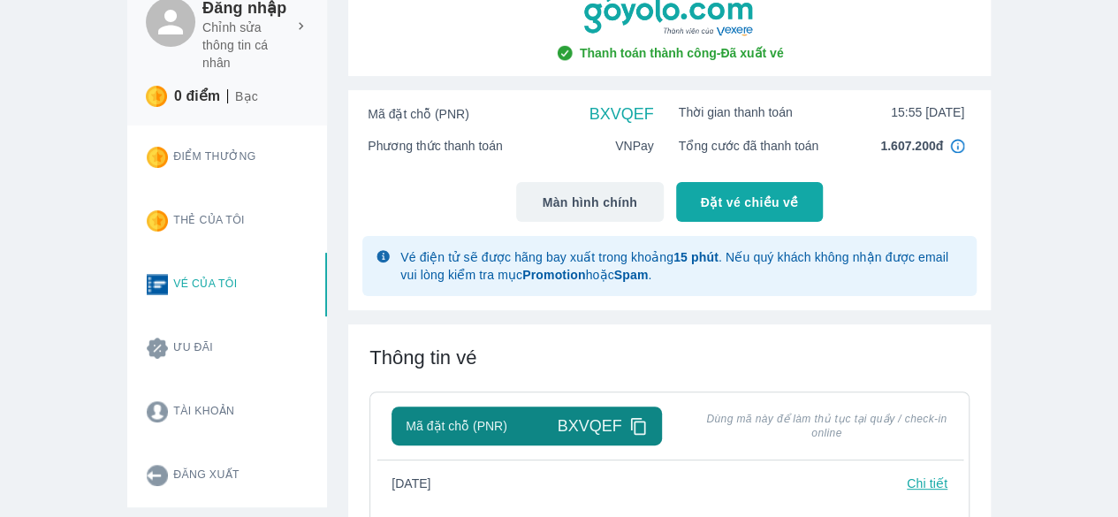
scroll to position [0, 0]
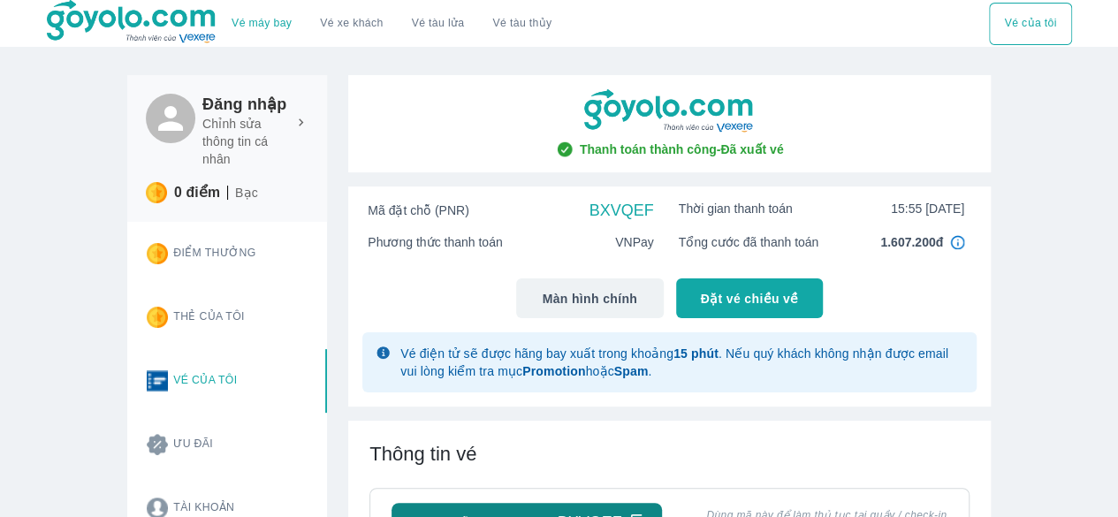
click at [999, 11] on button "Vé của tôi" at bounding box center [1030, 24] width 82 height 42
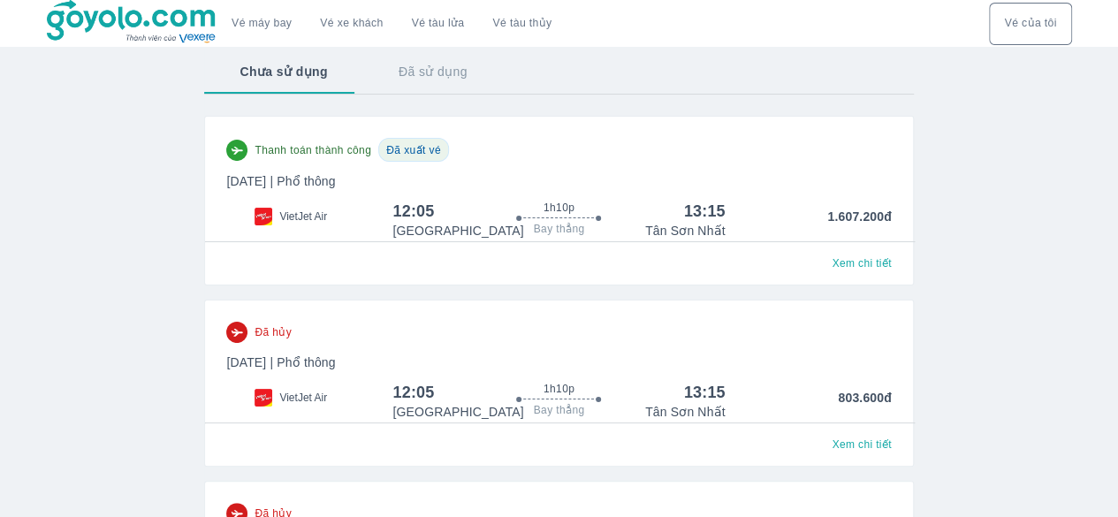
click at [357, 218] on div "VietJet Air" at bounding box center [309, 217] width 166 height 18
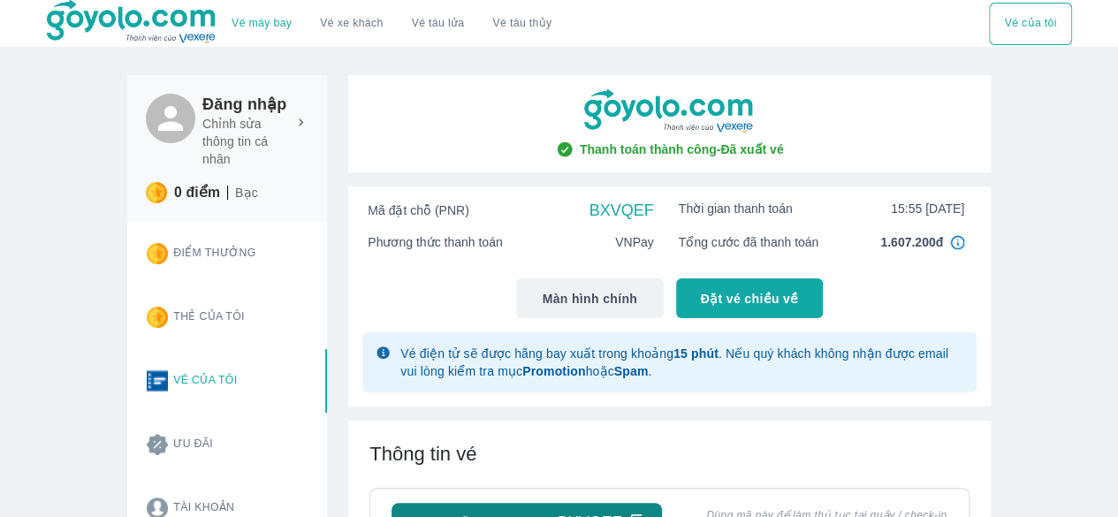
scroll to position [101, 0]
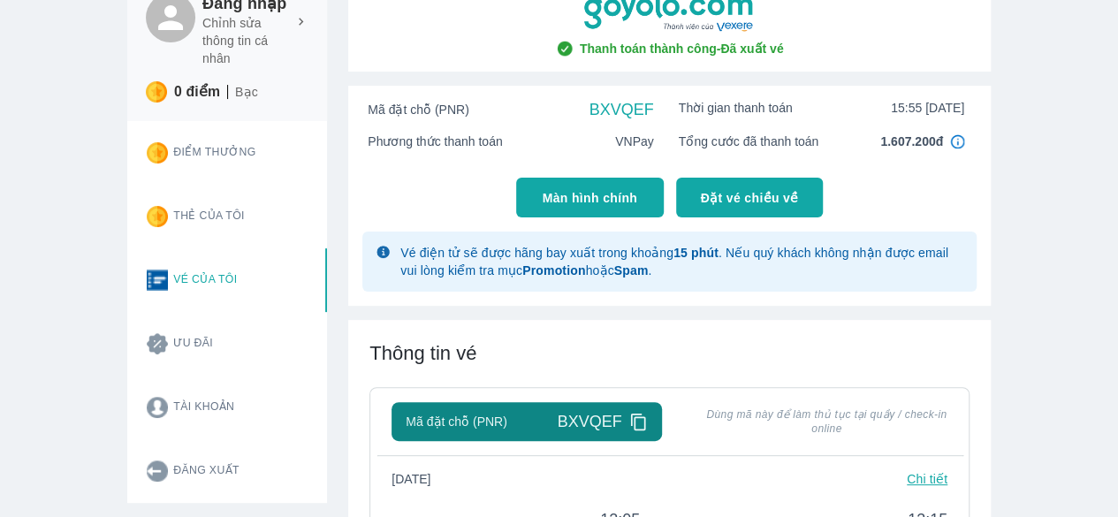
click at [583, 197] on span "Màn hình chính" at bounding box center [589, 198] width 95 height 18
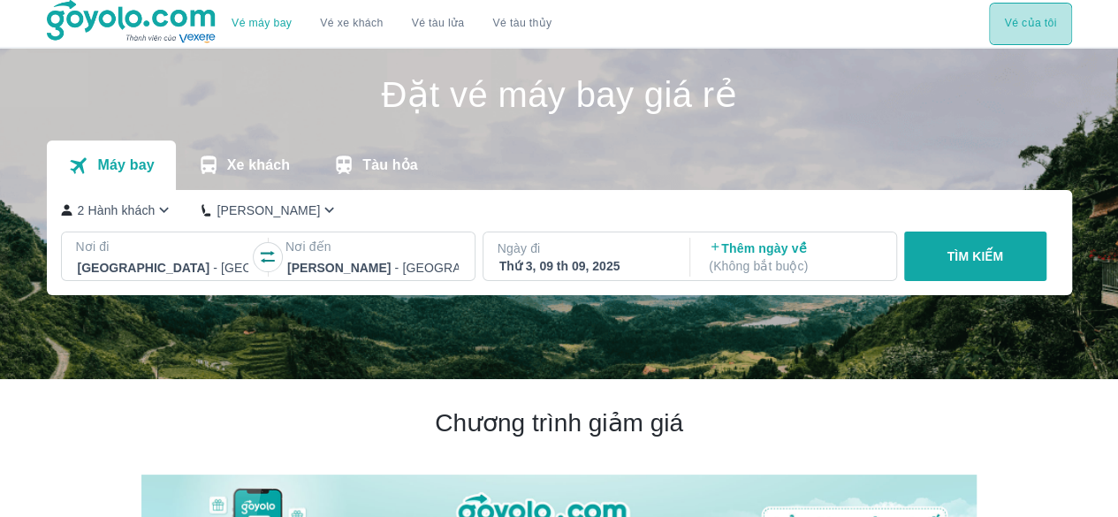
click at [1014, 16] on button "Vé của tôi" at bounding box center [1030, 24] width 82 height 42
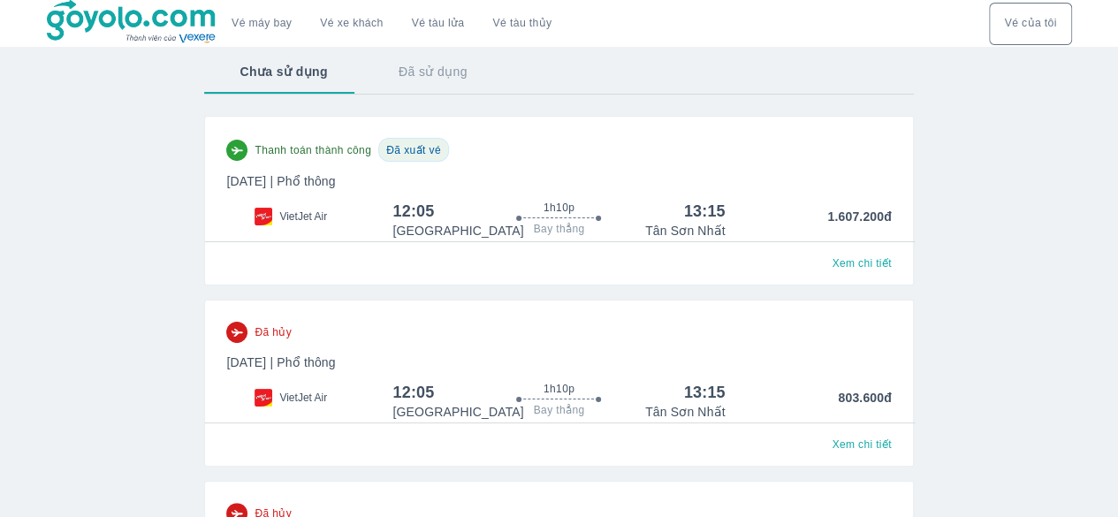
click at [861, 212] on p "1.607.200đ" at bounding box center [808, 224] width 166 height 32
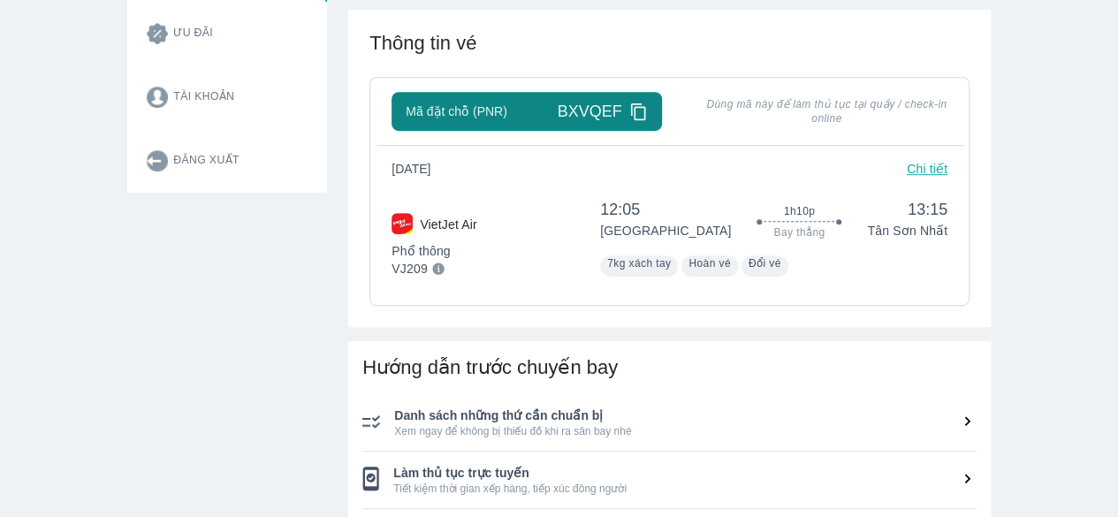
scroll to position [552, 0]
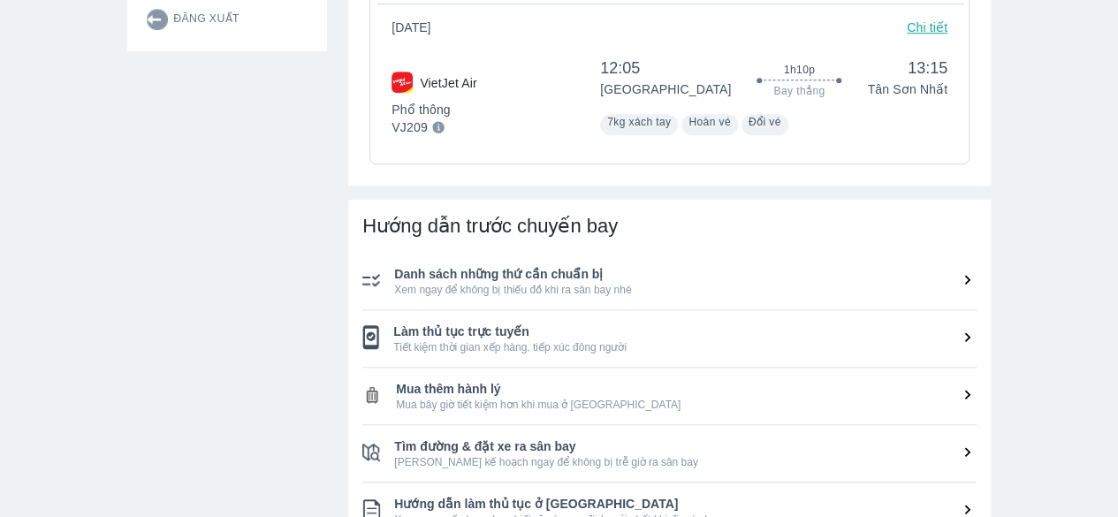
drag, startPoint x: 960, startPoint y: 384, endPoint x: 848, endPoint y: 382, distance: 112.2
click at [848, 382] on span "Mua thêm hành lý" at bounding box center [686, 389] width 580 height 18
click at [626, 365] on li "Làm thủ tục trực tuyến Tiết kiệm thời gian xếp hàng, tiếp xúc đông người" at bounding box center [669, 338] width 614 height 57
click at [588, 394] on span "Mua thêm hành lý" at bounding box center [686, 389] width 580 height 18
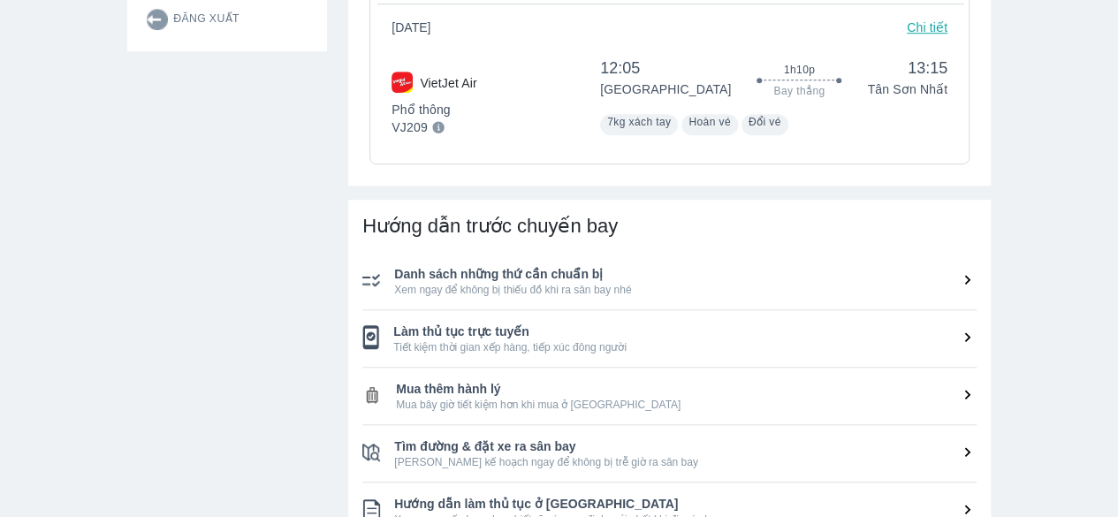
click at [588, 394] on span "Mua thêm hành lý" at bounding box center [686, 389] width 580 height 18
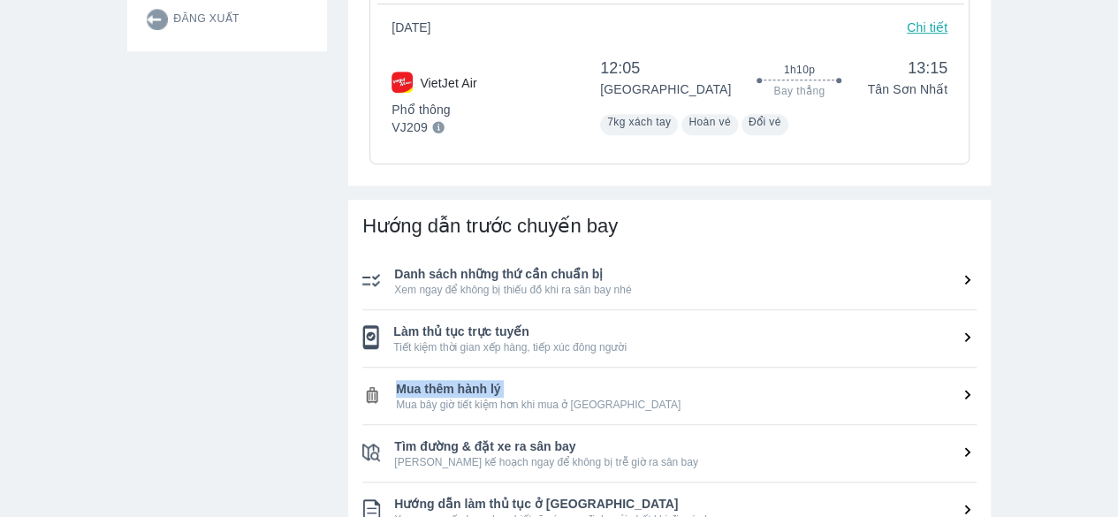
click at [588, 394] on span "Mua thêm hành lý" at bounding box center [686, 389] width 580 height 18
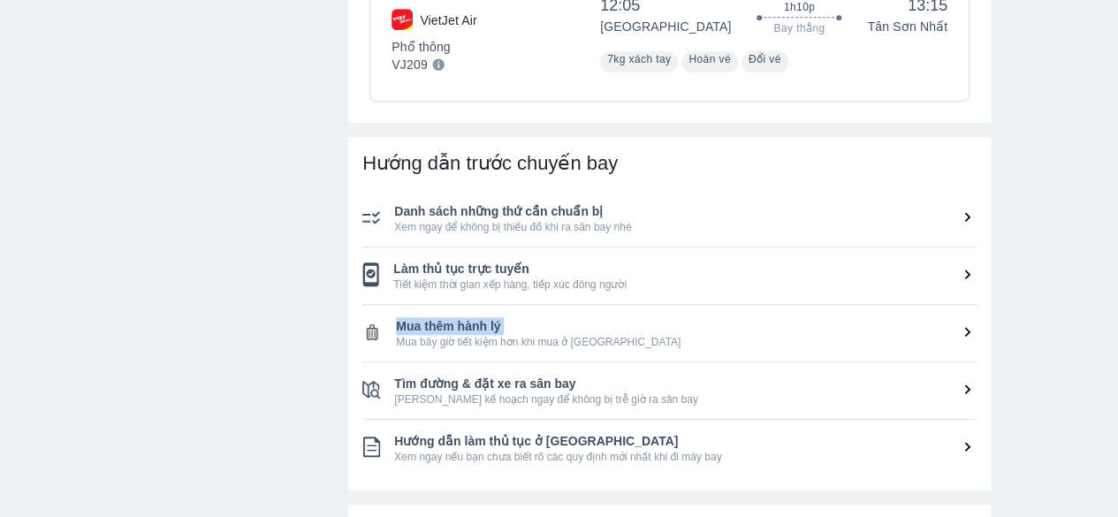
scroll to position [616, 0]
click at [588, 394] on span "[PERSON_NAME] kế hoạch ngay để không bị trễ giờ ra sân bay" at bounding box center [685, 398] width 582 height 14
click at [588, 436] on span "Hướng dẫn làm thủ tục ở [GEOGRAPHIC_DATA]" at bounding box center [685, 440] width 582 height 18
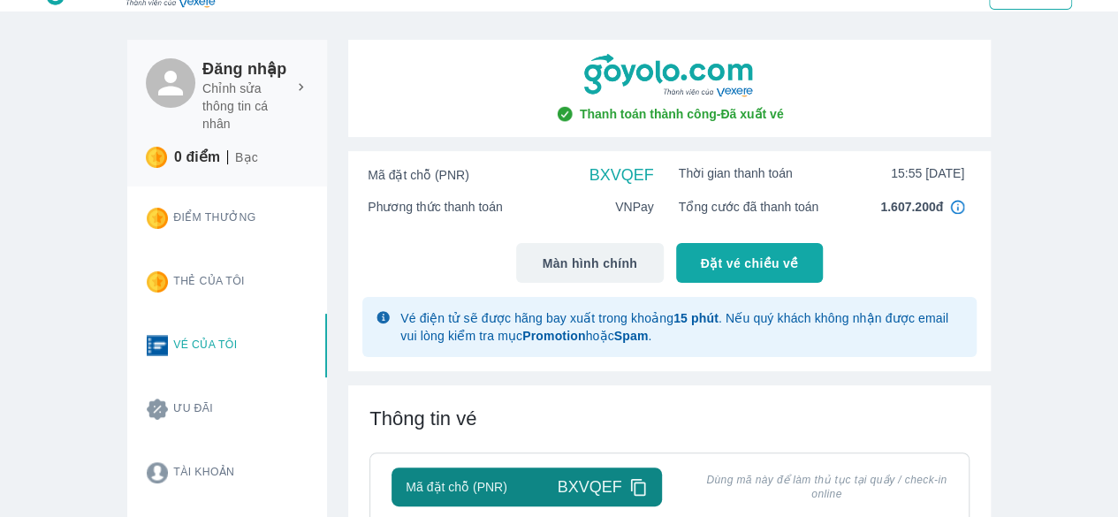
scroll to position [0, 0]
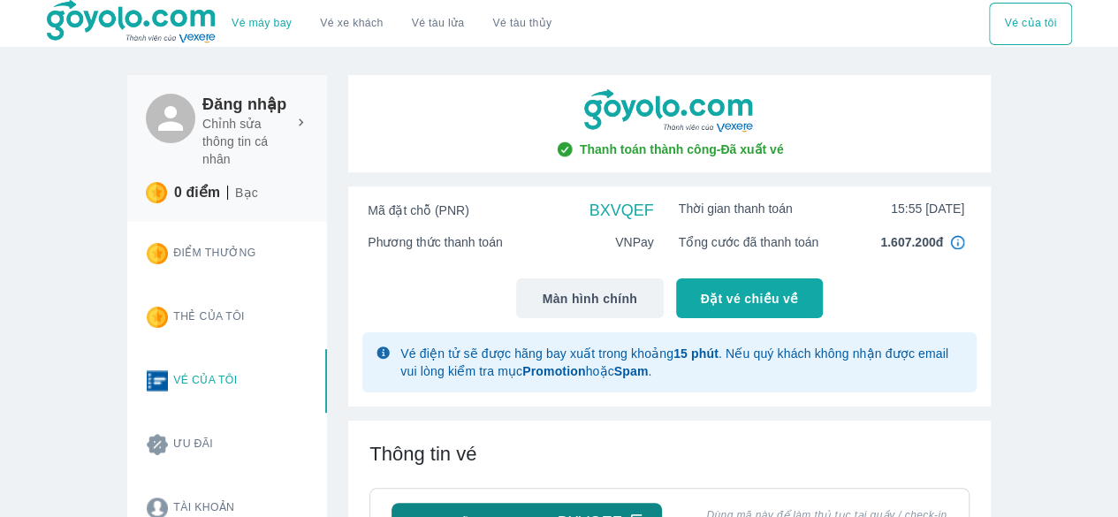
click at [280, 38] on button "Vé máy bay" at bounding box center [261, 24] width 88 height 42
click at [196, 39] on img at bounding box center [132, 22] width 171 height 44
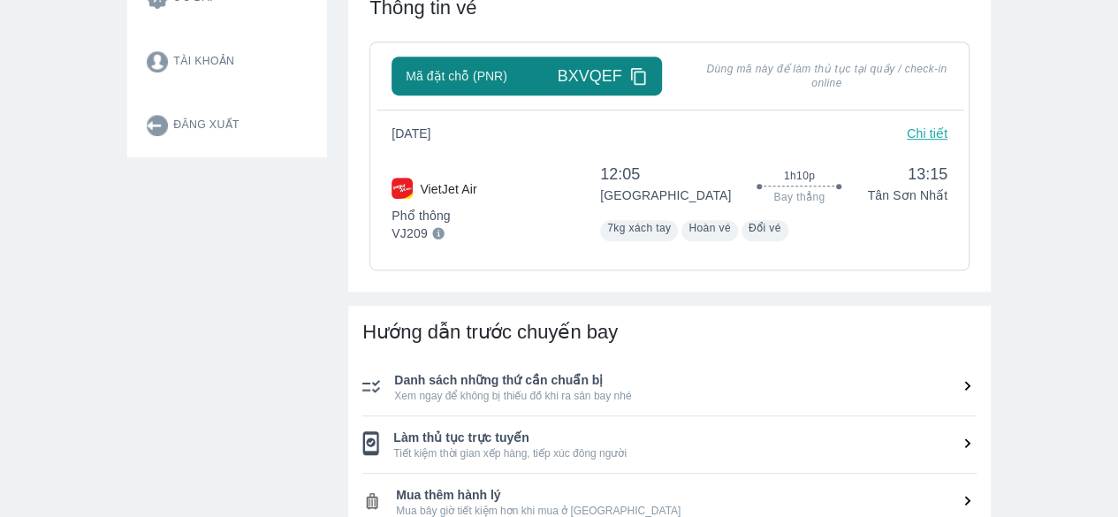
scroll to position [577, 0]
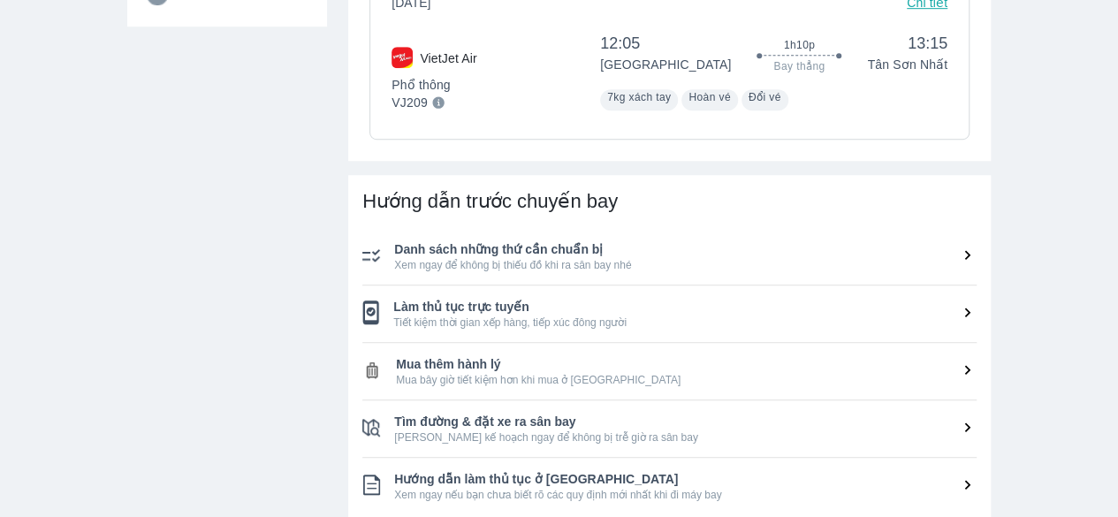
click at [580, 391] on li "Mua thêm hành lý Mua bây giờ tiết kiệm hơn khi mua ở [GEOGRAPHIC_DATA]" at bounding box center [669, 371] width 614 height 57
click at [575, 374] on span "Mua bây giờ tiết kiệm hơn khi mua ở [GEOGRAPHIC_DATA]" at bounding box center [686, 380] width 580 height 14
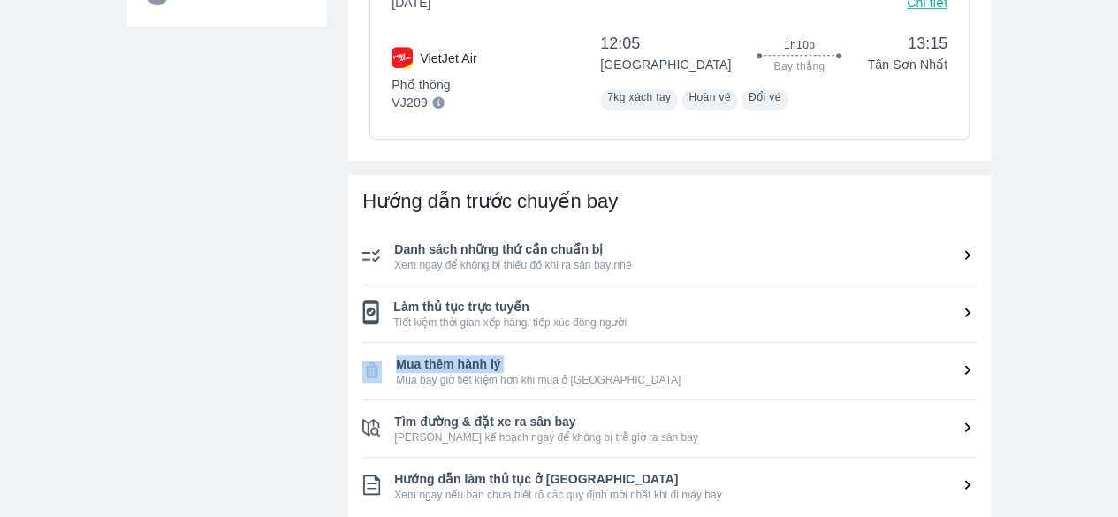
click at [575, 374] on span "Mua bây giờ tiết kiệm hơn khi mua ở [GEOGRAPHIC_DATA]" at bounding box center [686, 380] width 580 height 14
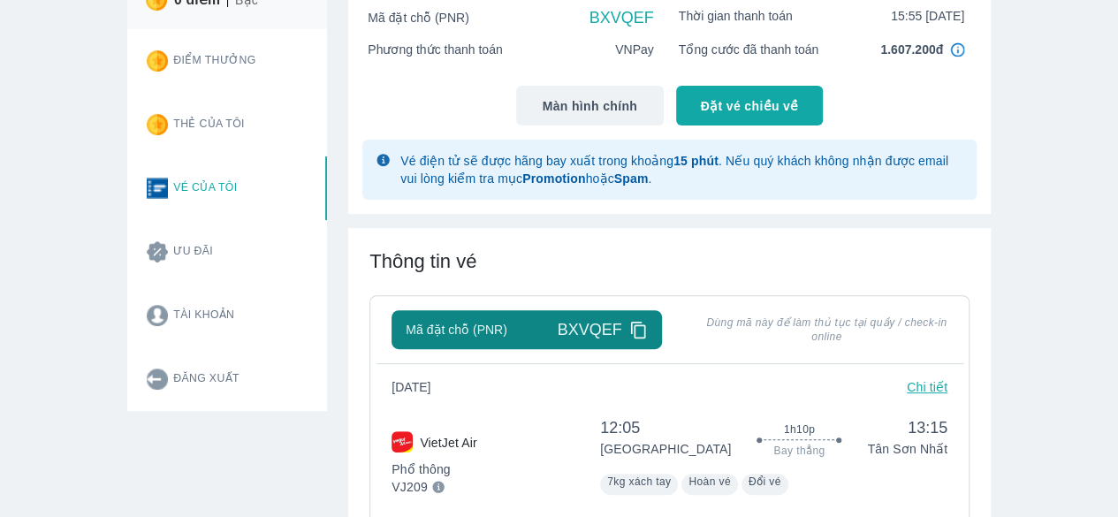
scroll to position [193, 0]
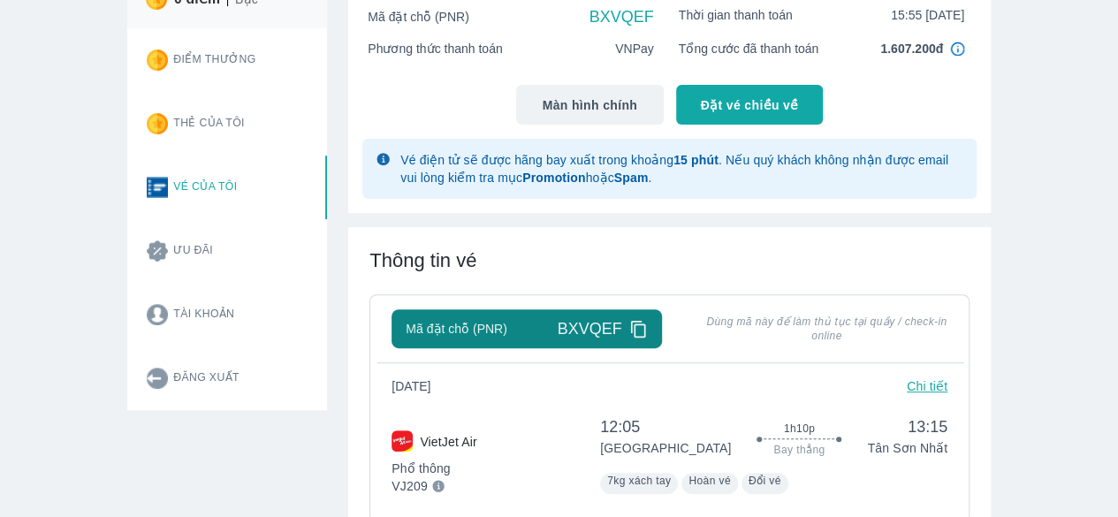
click at [648, 319] on div "Mã đặt chỗ (PNR) BXVQEF" at bounding box center [525, 328] width 269 height 39
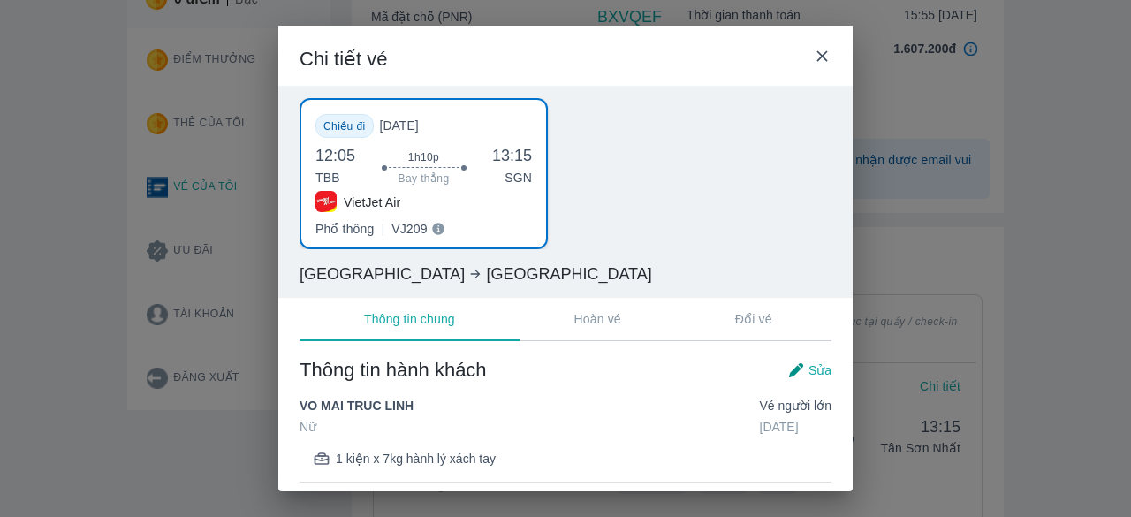
click at [834, 54] on div "Chi tiết vé" at bounding box center [565, 56] width 574 height 60
click at [827, 54] on icon at bounding box center [822, 56] width 19 height 19
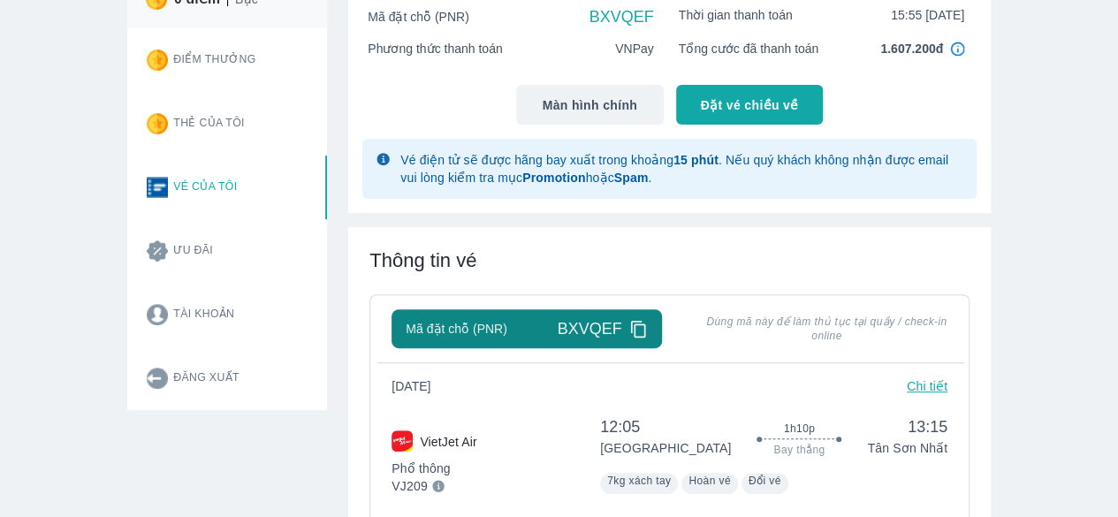
click at [634, 324] on icon at bounding box center [637, 329] width 15 height 17
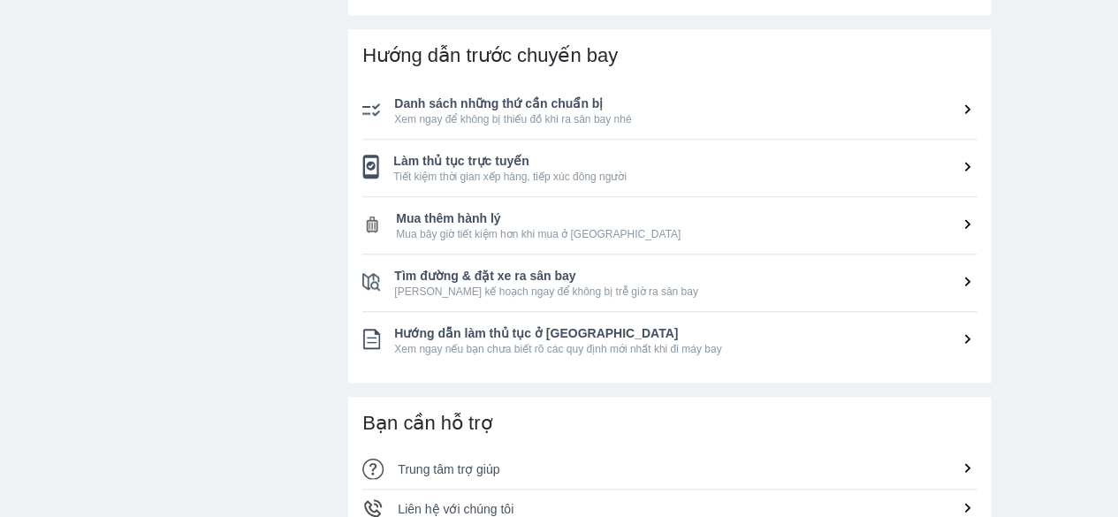
scroll to position [726, 0]
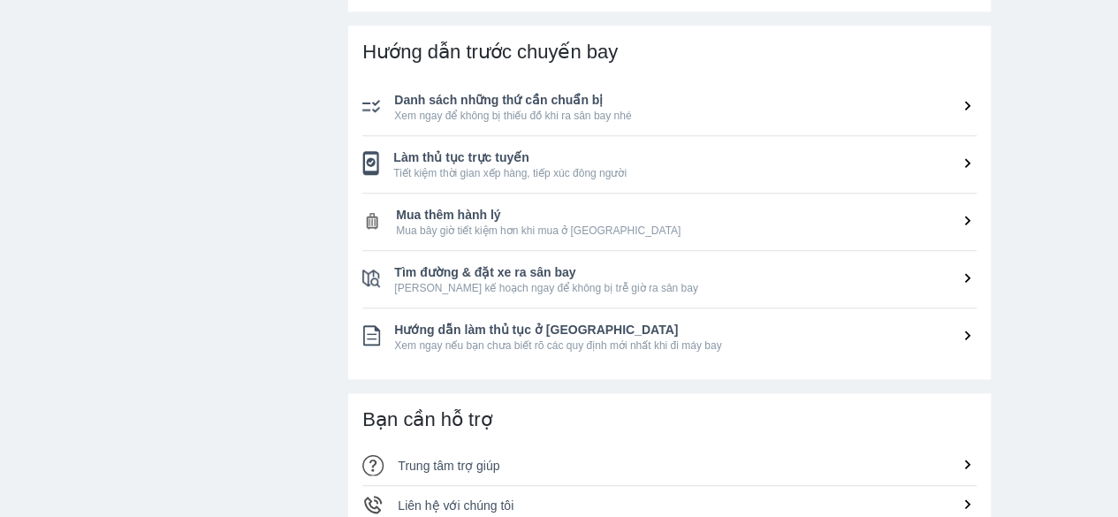
click at [620, 231] on span "Mua bây giờ tiết kiệm hơn khi mua ở [GEOGRAPHIC_DATA]" at bounding box center [686, 231] width 580 height 14
drag, startPoint x: 620, startPoint y: 231, endPoint x: 530, endPoint y: 220, distance: 90.7
click at [530, 220] on span "Mua thêm hành lý" at bounding box center [686, 215] width 580 height 18
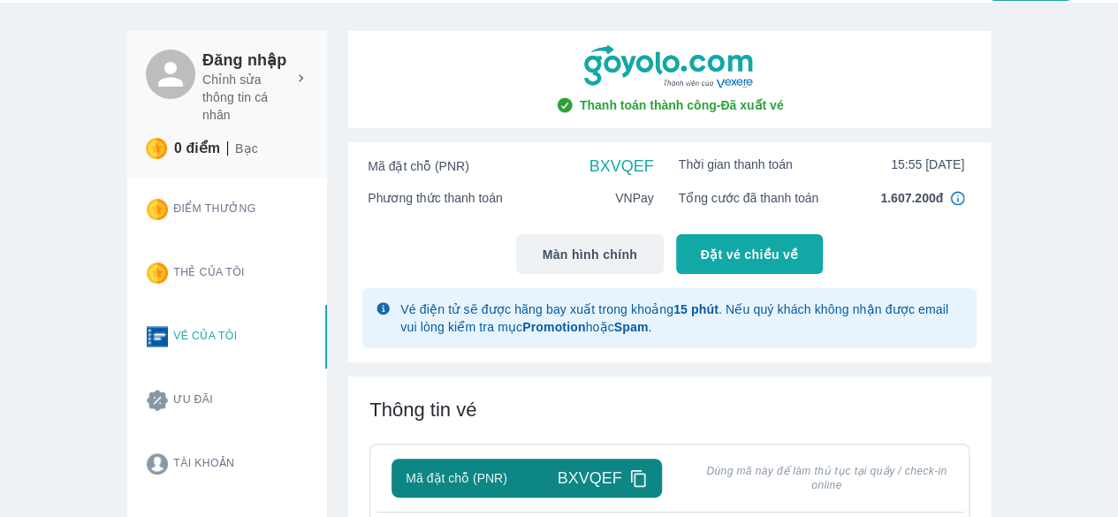
scroll to position [0, 0]
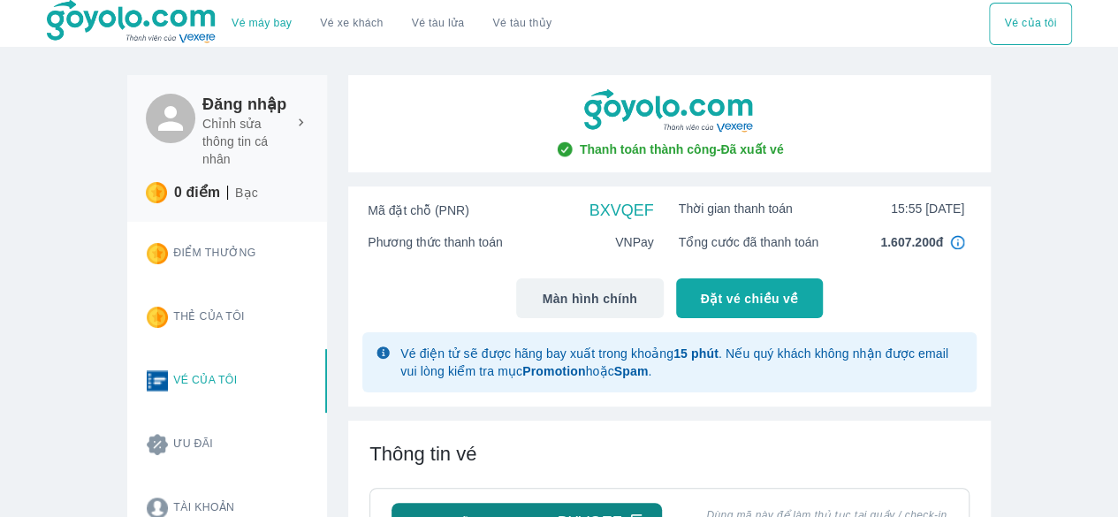
click at [950, 248] on img at bounding box center [957, 242] width 14 height 14
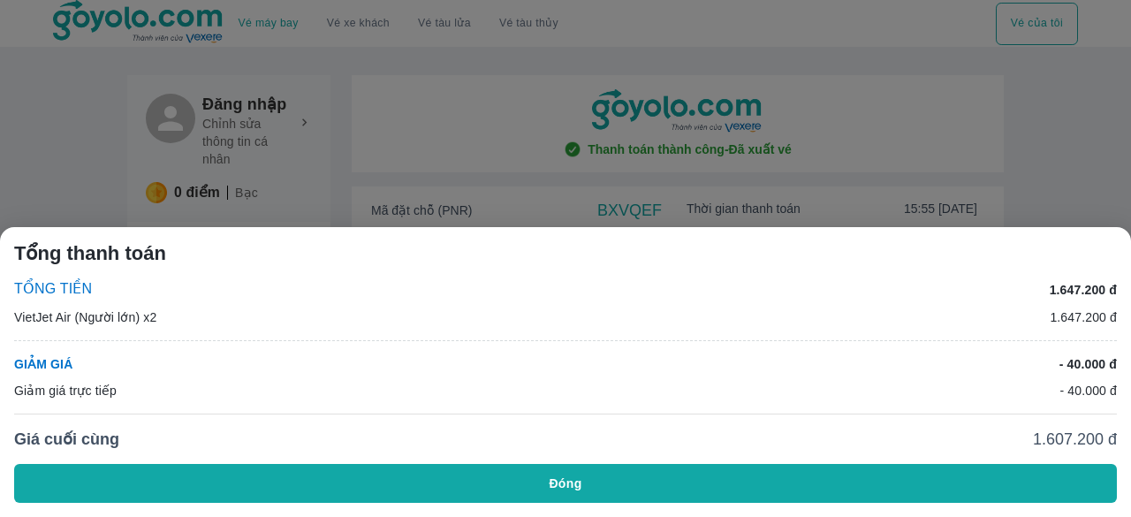
click at [959, 215] on div at bounding box center [565, 258] width 1131 height 517
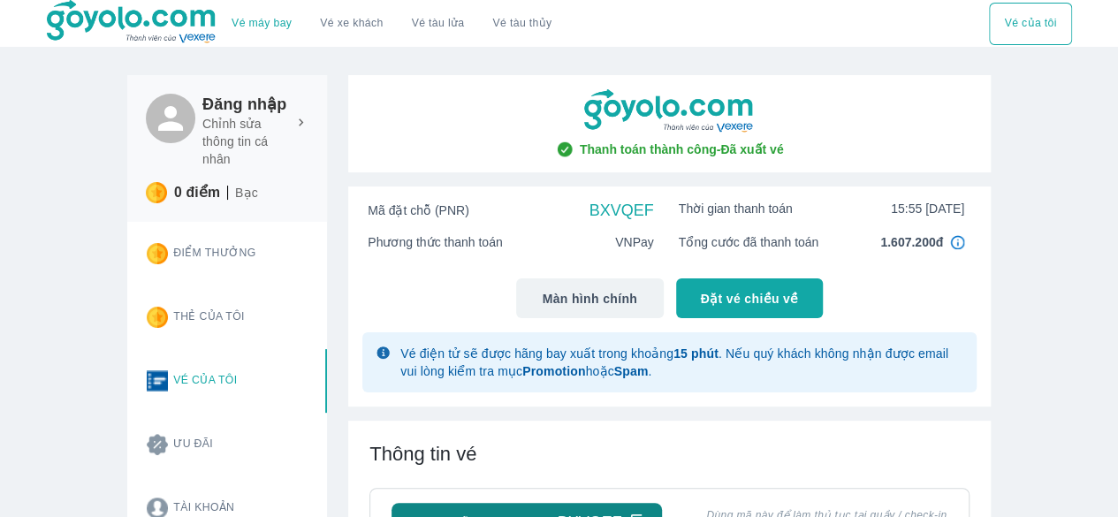
click at [958, 238] on img at bounding box center [957, 242] width 14 height 14
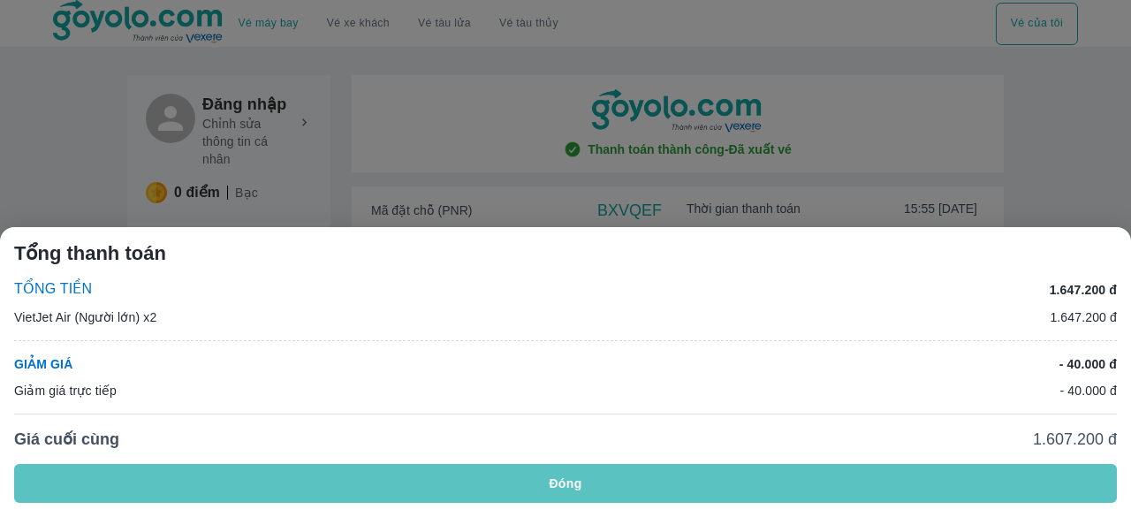
click at [875, 485] on button "Đóng" at bounding box center [565, 483] width 1103 height 39
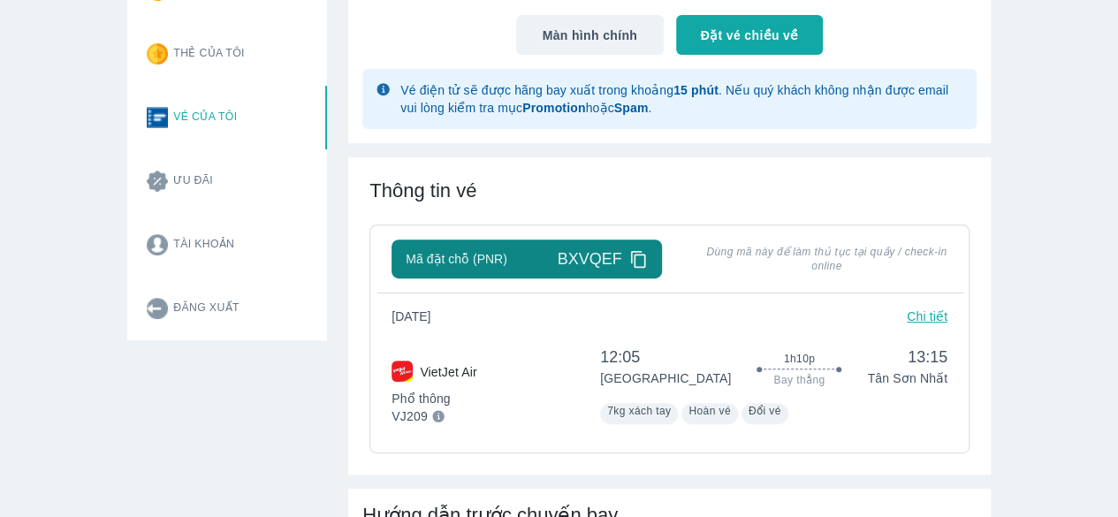
scroll to position [408, 0]
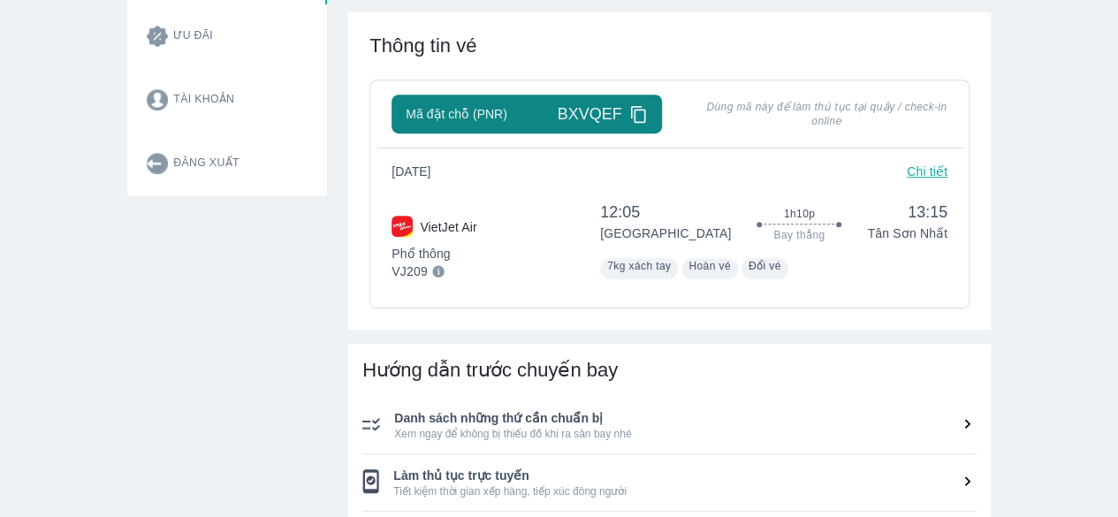
click at [938, 167] on p "Chi tiết" at bounding box center [926, 172] width 41 height 18
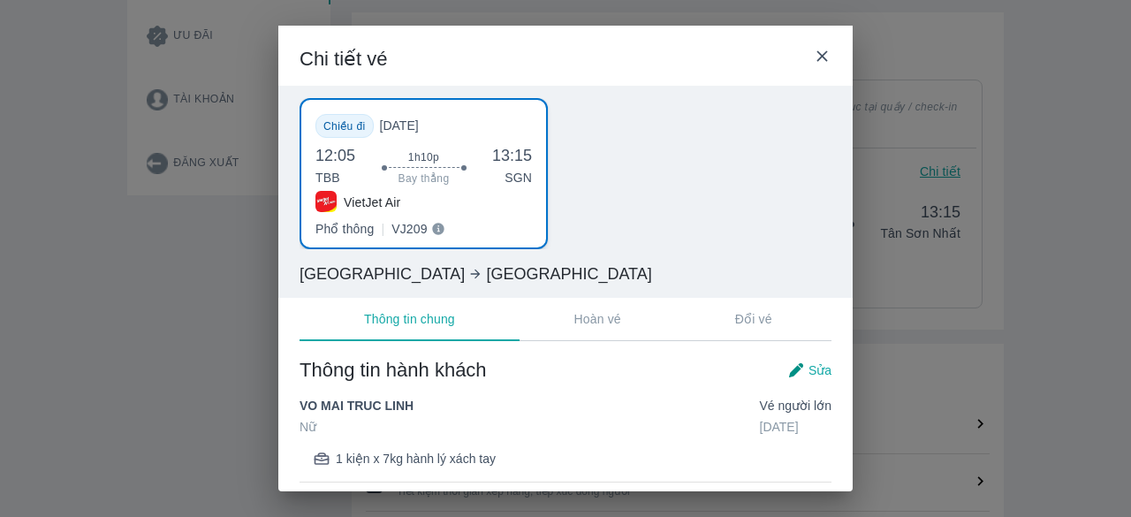
click at [814, 60] on icon at bounding box center [822, 56] width 19 height 19
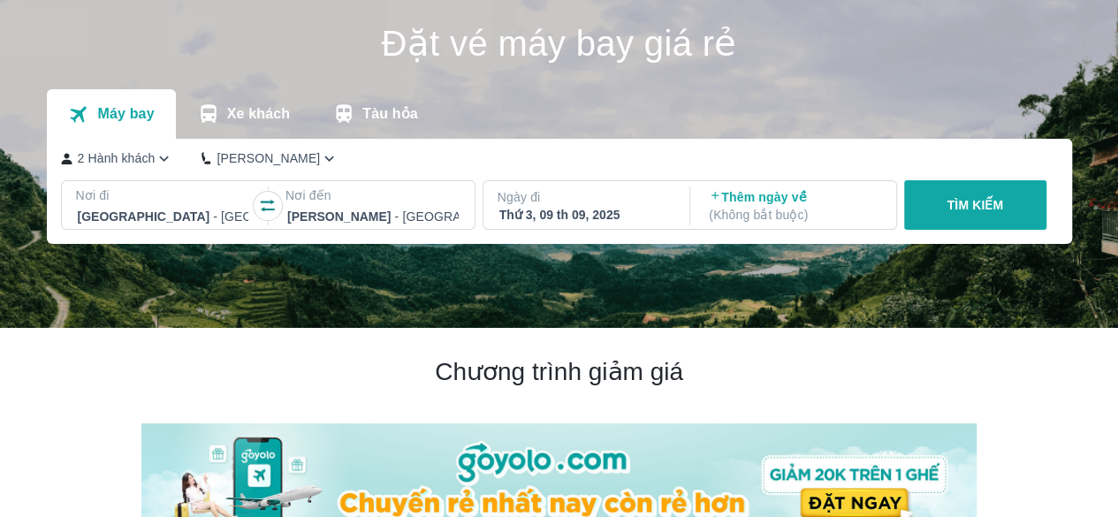
scroll to position [49, 0]
